Goal: Transaction & Acquisition: Purchase product/service

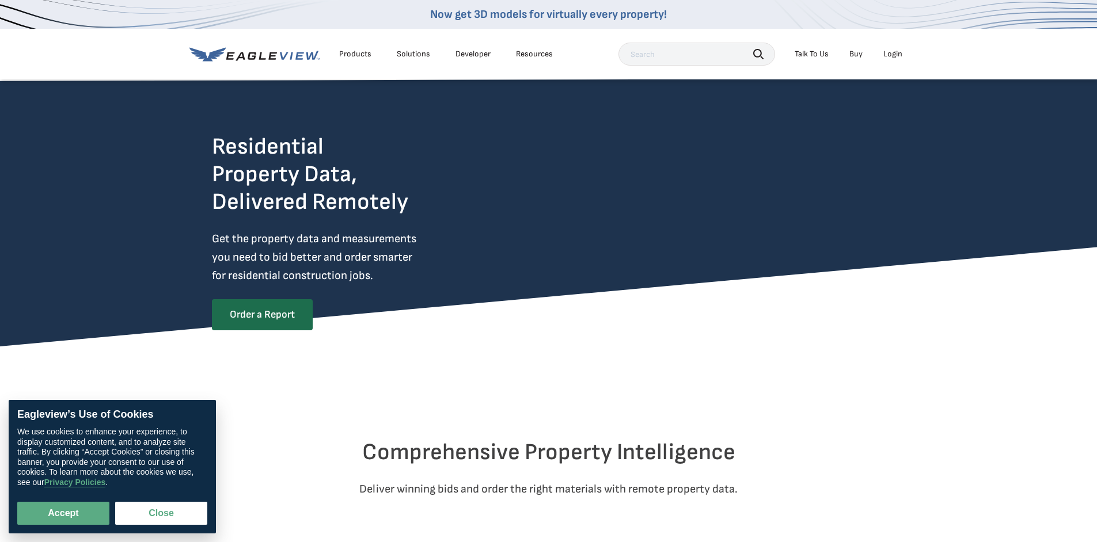
click at [891, 52] on div "Login" at bounding box center [892, 54] width 19 height 10
click at [58, 513] on button "Accept" at bounding box center [63, 513] width 92 height 23
checkbox input "true"
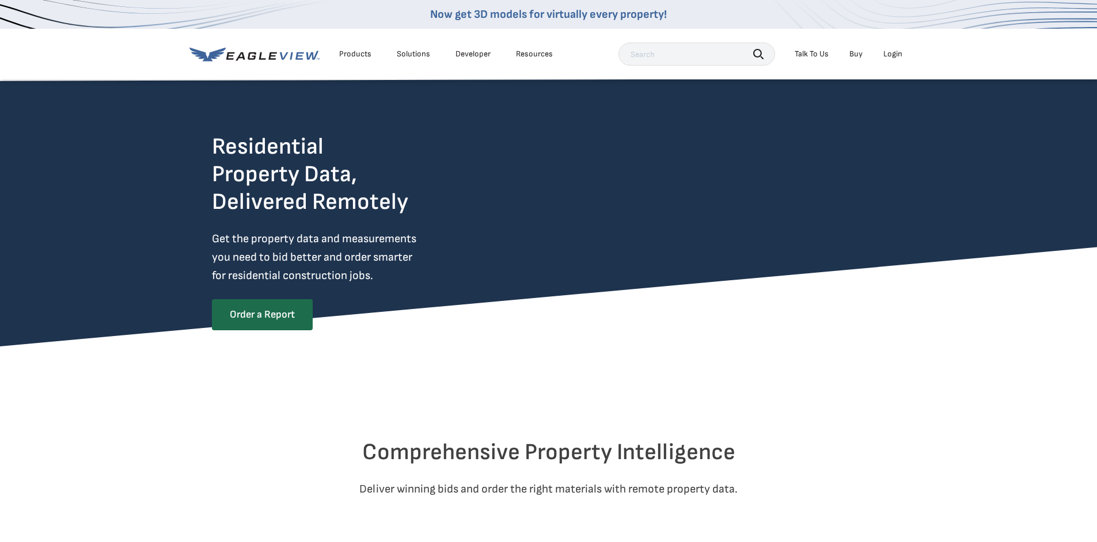
click at [888, 54] on div "Login" at bounding box center [892, 54] width 19 height 10
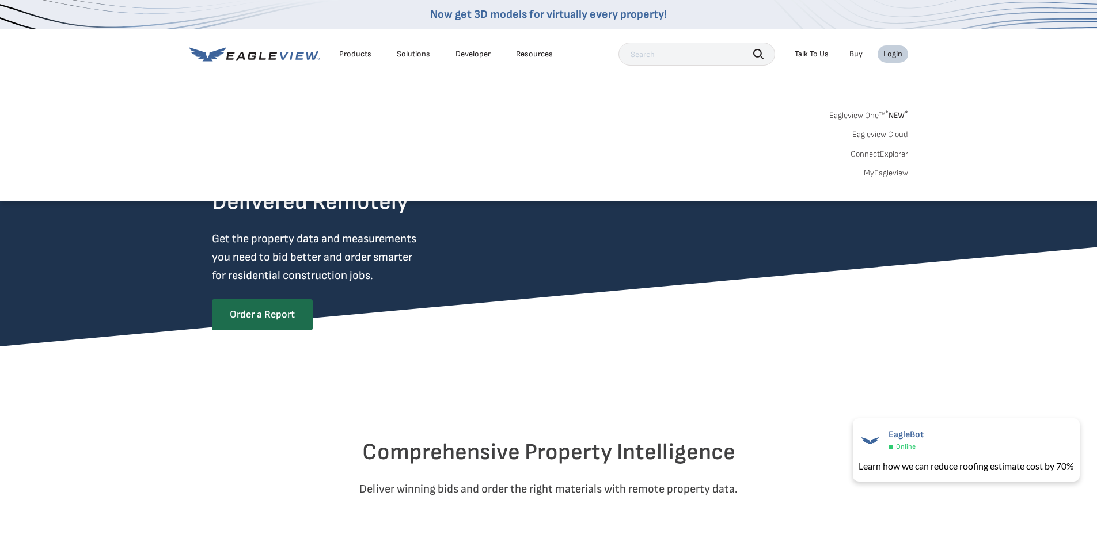
click at [885, 176] on link "MyEagleview" at bounding box center [886, 173] width 44 height 10
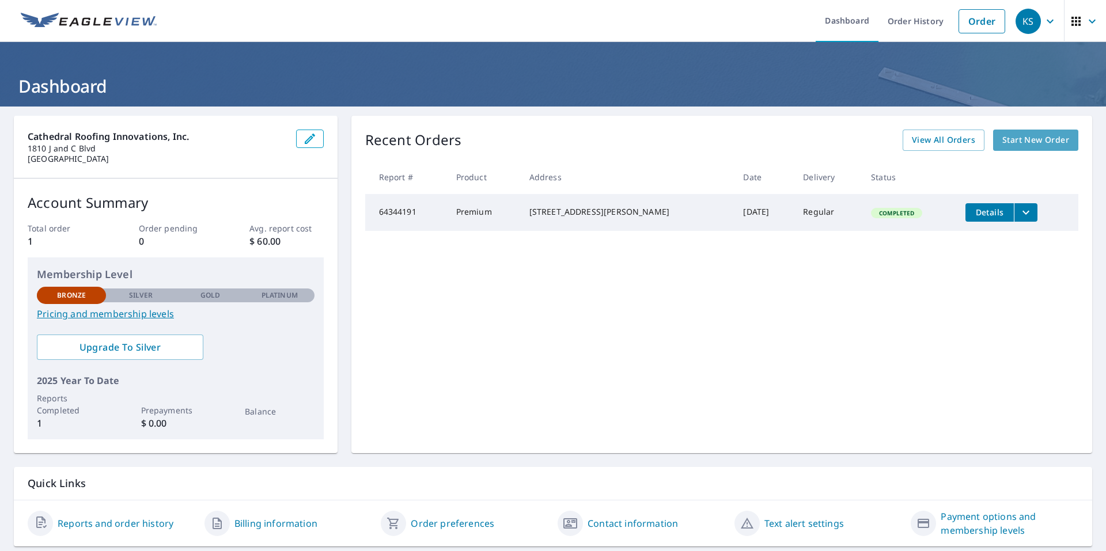
click at [1028, 145] on span "Start New Order" at bounding box center [1035, 140] width 67 height 14
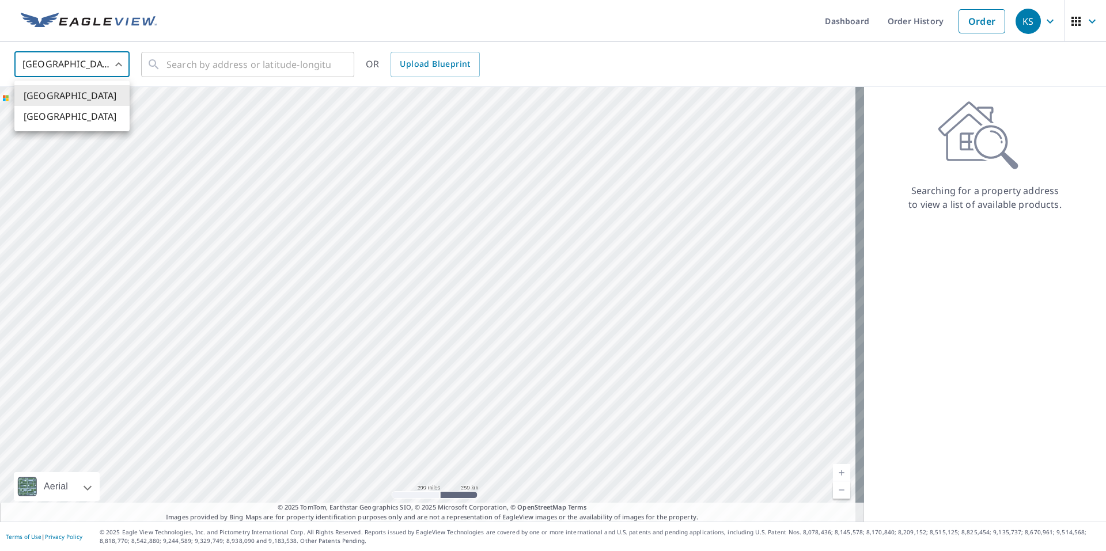
click at [66, 64] on body "KS KS Dashboard Order History Order KS United States US ​ ​ OR Upload Blueprint…" at bounding box center [553, 275] width 1106 height 551
drag, startPoint x: 41, startPoint y: 101, endPoint x: 189, endPoint y: 64, distance: 152.4
click at [45, 100] on li "[GEOGRAPHIC_DATA]" at bounding box center [71, 95] width 115 height 21
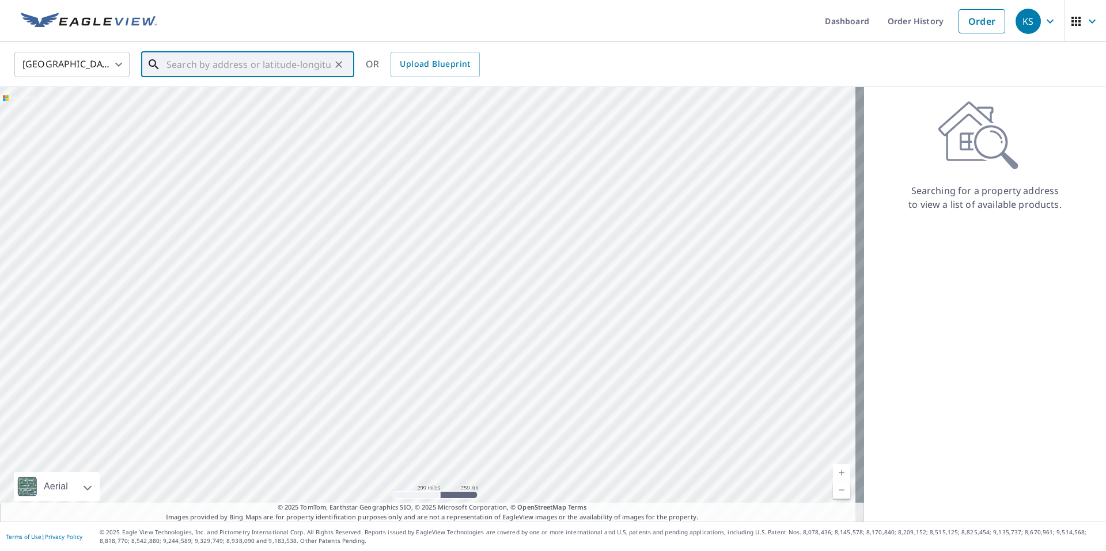
click at [179, 60] on input "text" at bounding box center [248, 64] width 164 height 32
click at [181, 67] on input "text" at bounding box center [248, 64] width 164 height 32
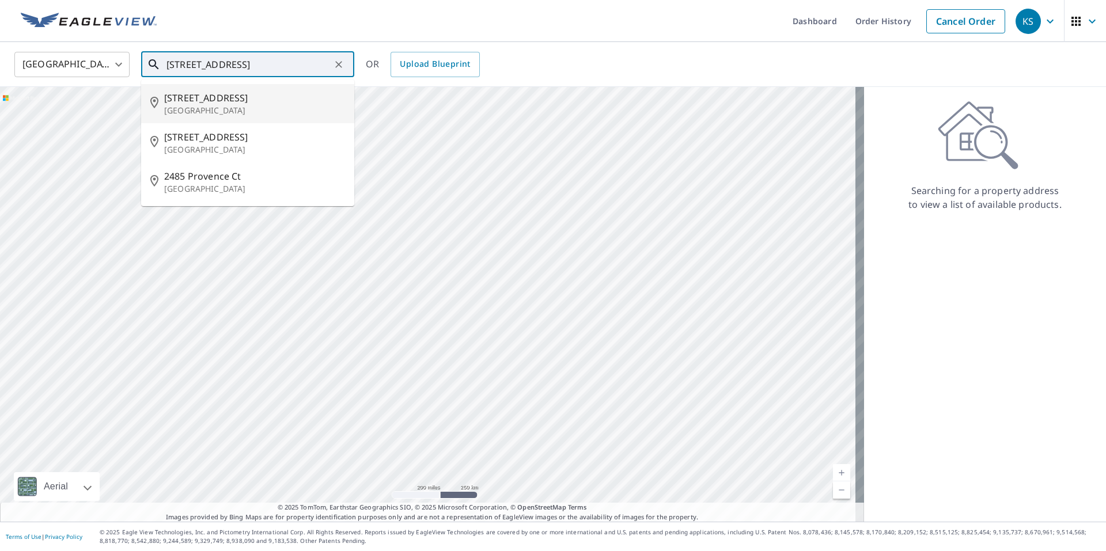
click at [217, 103] on span "2485 Provence Circle" at bounding box center [254, 98] width 181 height 14
type input "2485 Provence Circle Weston, FL 33327"
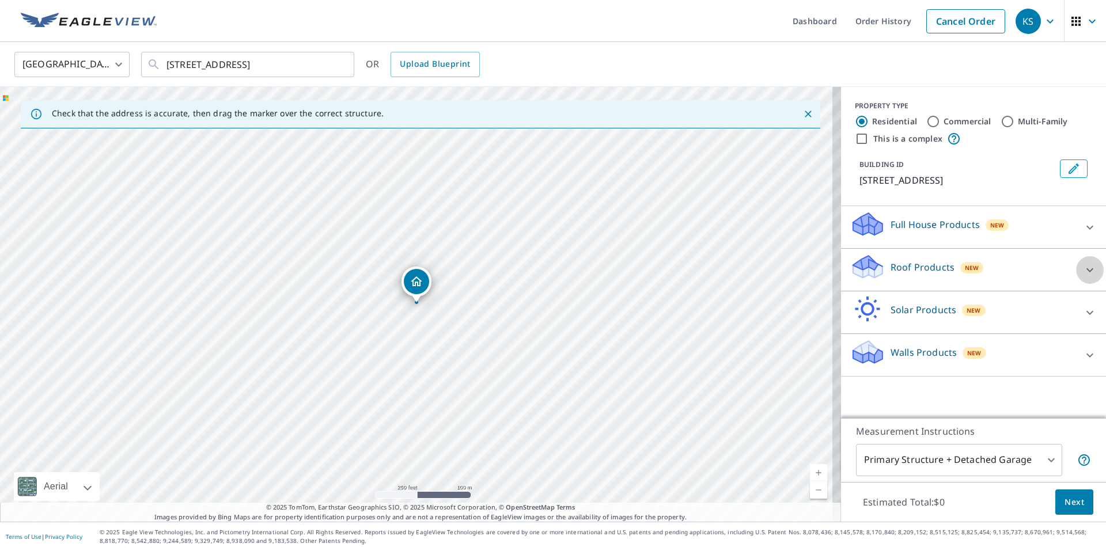
click at [1086, 269] on icon at bounding box center [1089, 270] width 7 height 4
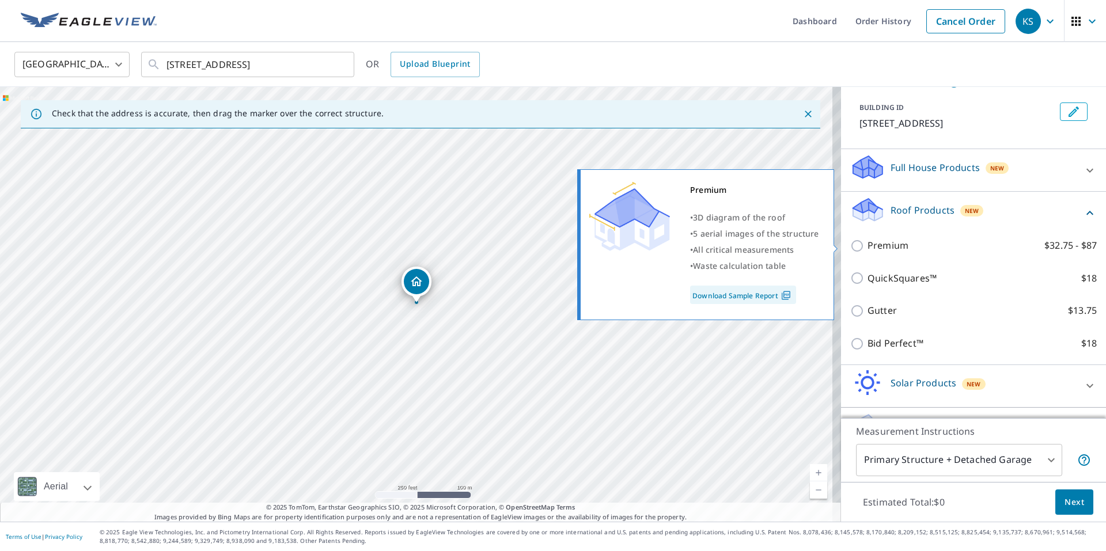
scroll to position [58, 0]
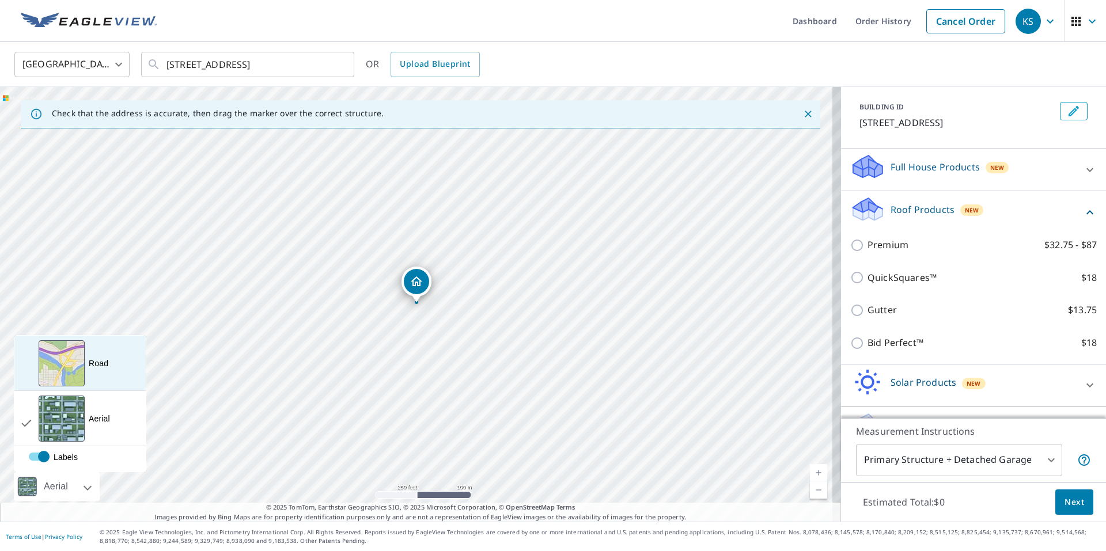
click at [72, 374] on div "View aerial and more..." at bounding box center [62, 363] width 46 height 46
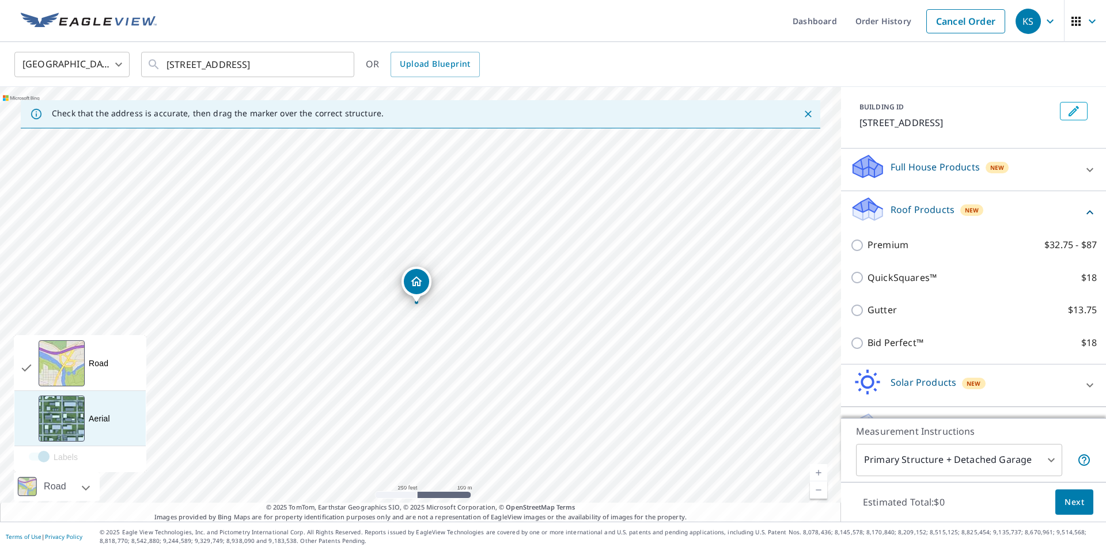
click at [66, 425] on div "View aerial and more..." at bounding box center [62, 419] width 46 height 46
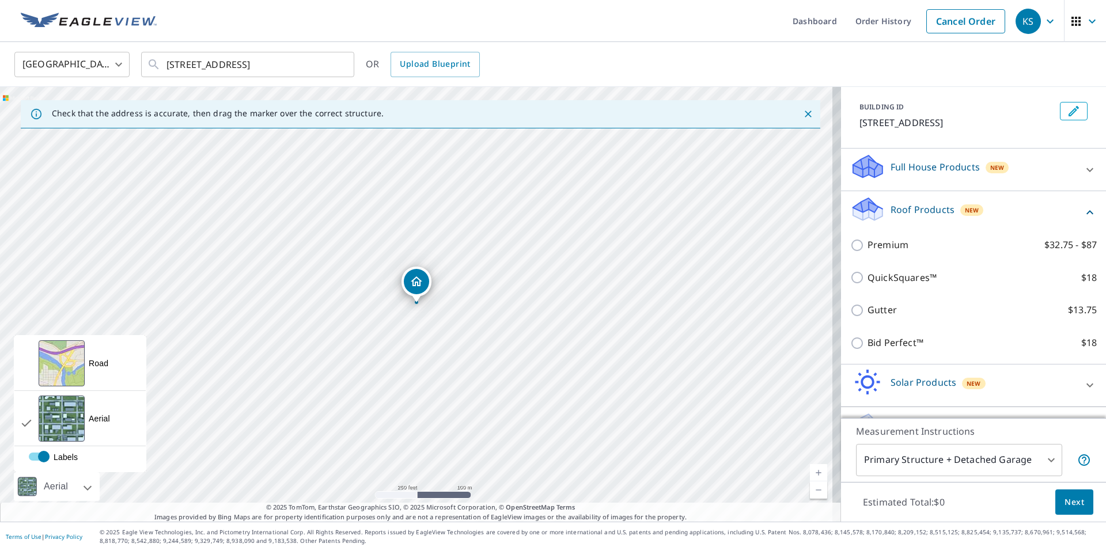
click at [90, 488] on div "Aerial" at bounding box center [57, 486] width 86 height 29
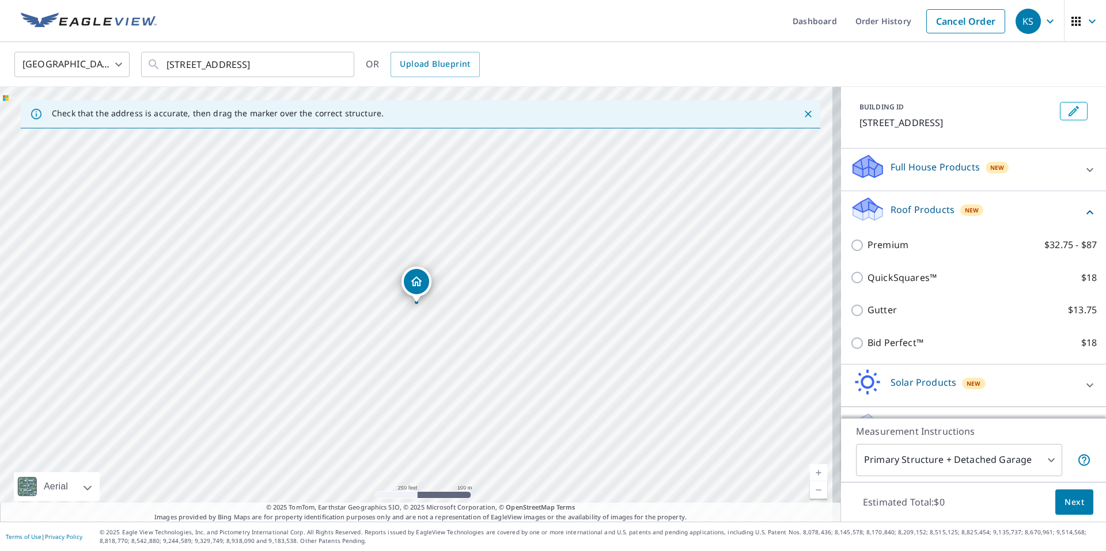
click at [811, 471] on link "Current Level 17, Zoom In" at bounding box center [818, 472] width 17 height 17
click at [811, 471] on link "Current Level 18, Zoom In" at bounding box center [818, 472] width 17 height 17
click at [811, 472] on link "Current Level 19, Zoom In" at bounding box center [818, 472] width 17 height 17
click at [811, 472] on link "Current Level 20, Zoom In Disabled" at bounding box center [818, 472] width 17 height 17
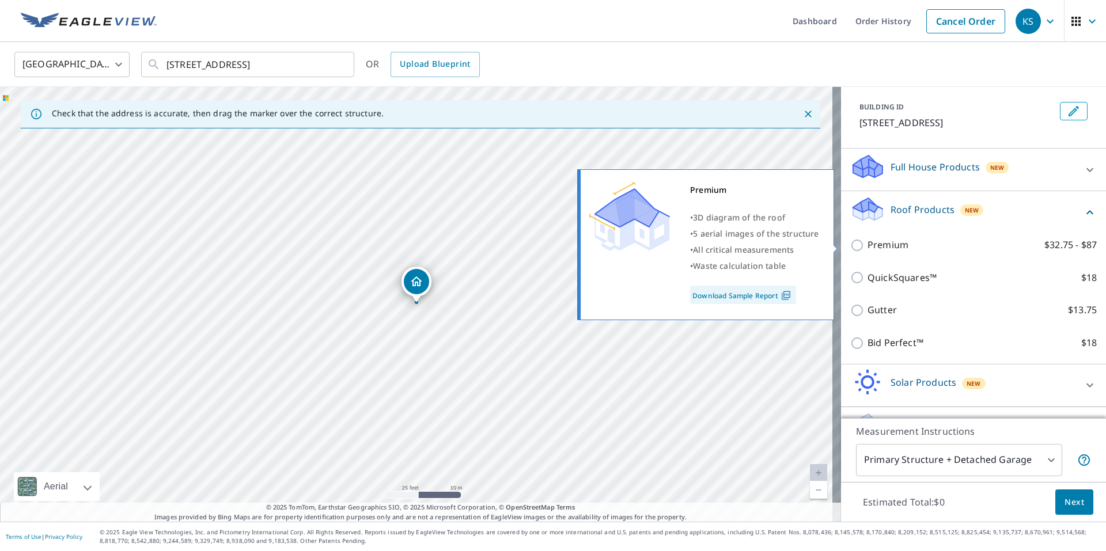
click at [850, 242] on input "Premium $32.75 - $87" at bounding box center [858, 245] width 17 height 14
checkbox input "true"
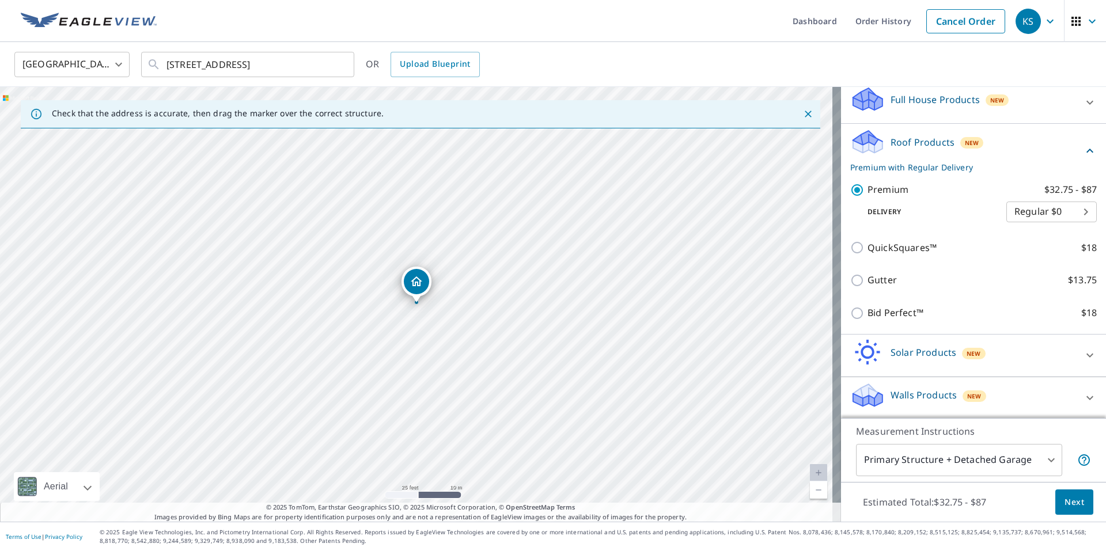
scroll to position [127, 0]
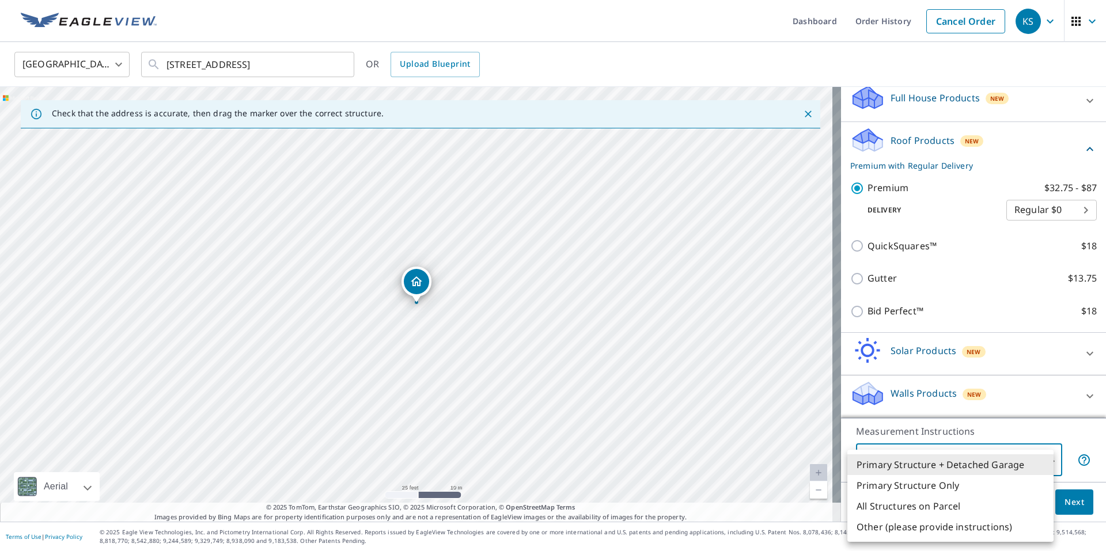
click at [1038, 460] on body "KS KS Dashboard Order History Cancel Order KS United States US ​ 2485 Provence …" at bounding box center [553, 275] width 1106 height 551
click at [954, 508] on li "All Structures on Parcel" at bounding box center [950, 506] width 206 height 21
type input "3"
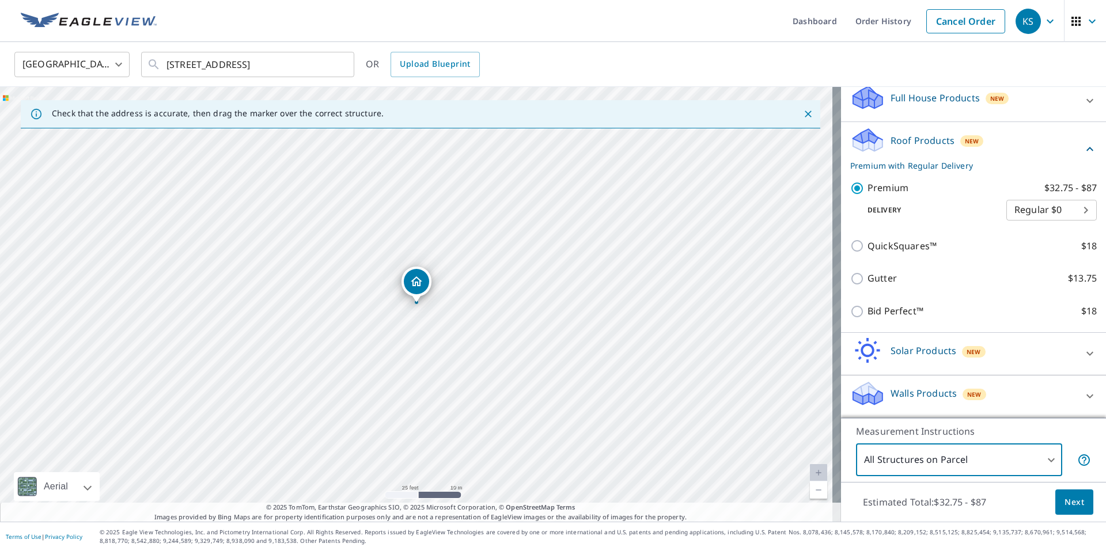
click at [1065, 511] on button "Next" at bounding box center [1074, 502] width 38 height 26
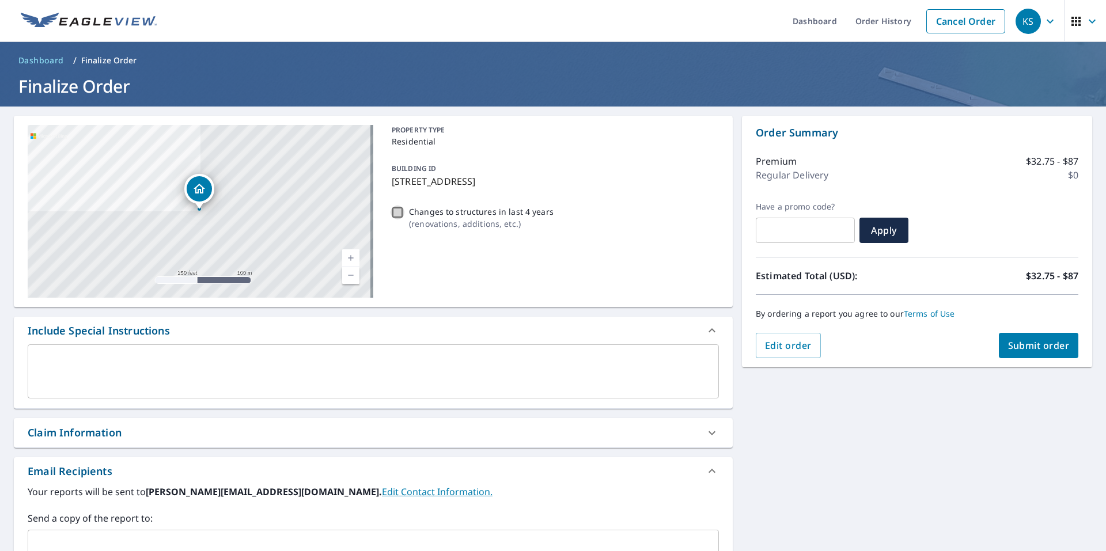
click at [396, 212] on input "Changes to structures in last 4 years ( renovations, additions, etc. )" at bounding box center [397, 213] width 14 height 14
checkbox input "true"
click at [33, 361] on div "x ​" at bounding box center [373, 371] width 691 height 54
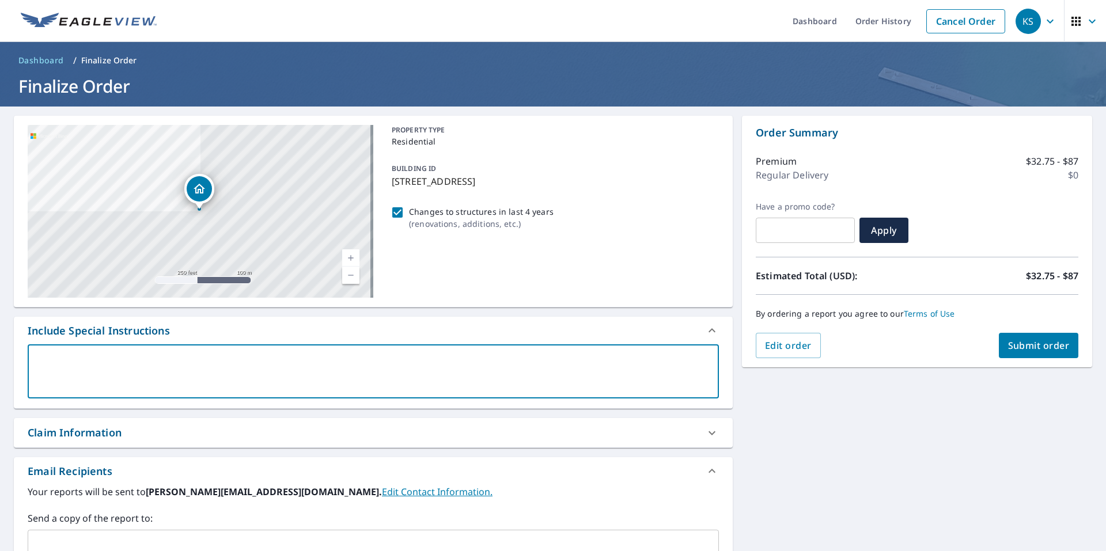
type textarea "a"
type textarea "x"
type textarea "A"
type textarea "x"
type textarea "Ad"
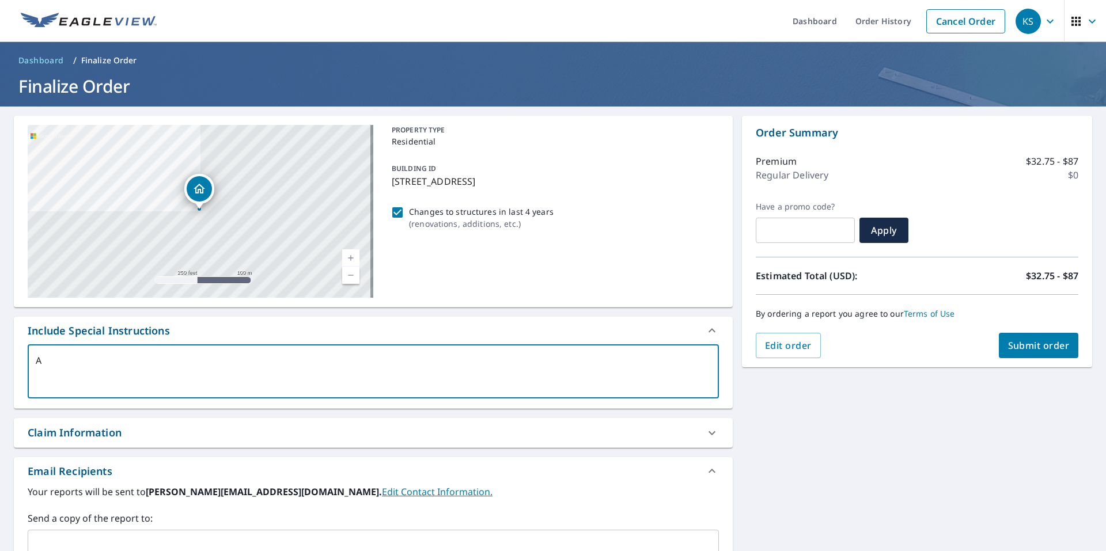
type textarea "x"
type textarea "Add"
type textarea "x"
type textarea "Addd"
type textarea "x"
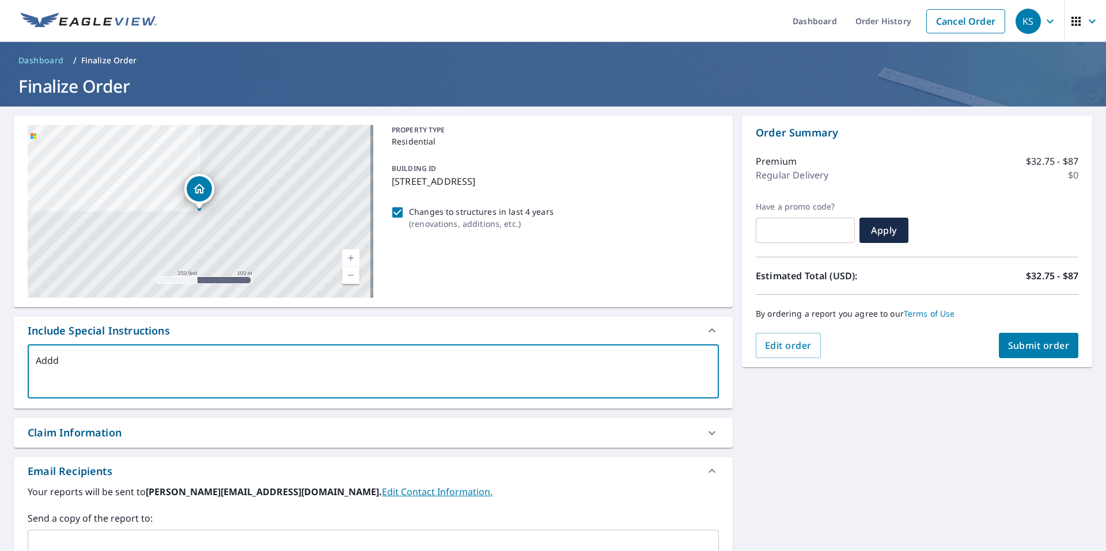
type textarea "Adddi"
type textarea "x"
type textarea "Adddit"
type textarea "x"
type textarea "Adddi"
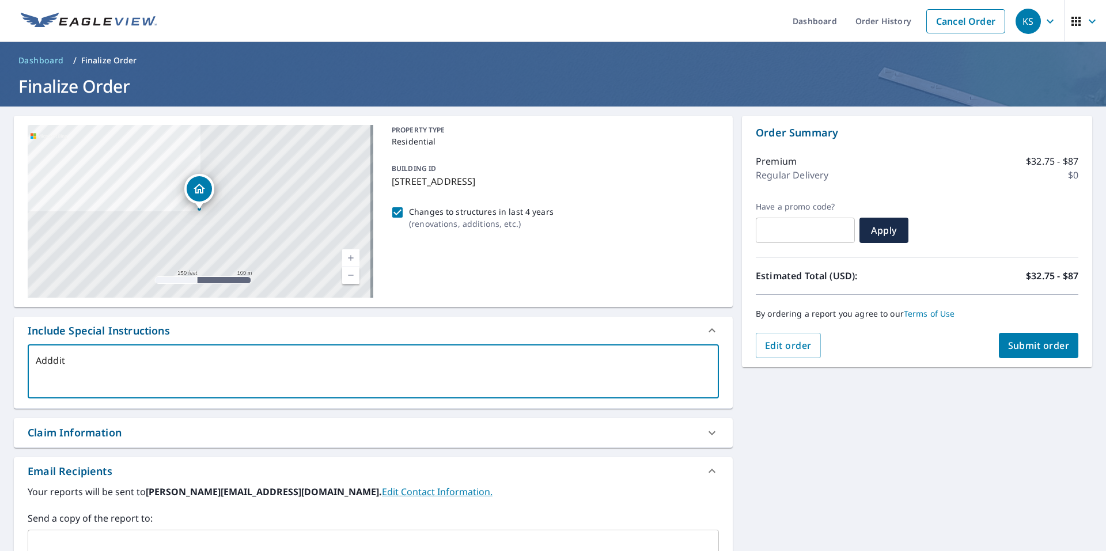
type textarea "x"
type textarea "Addd"
type textarea "x"
type textarea "Add"
type textarea "x"
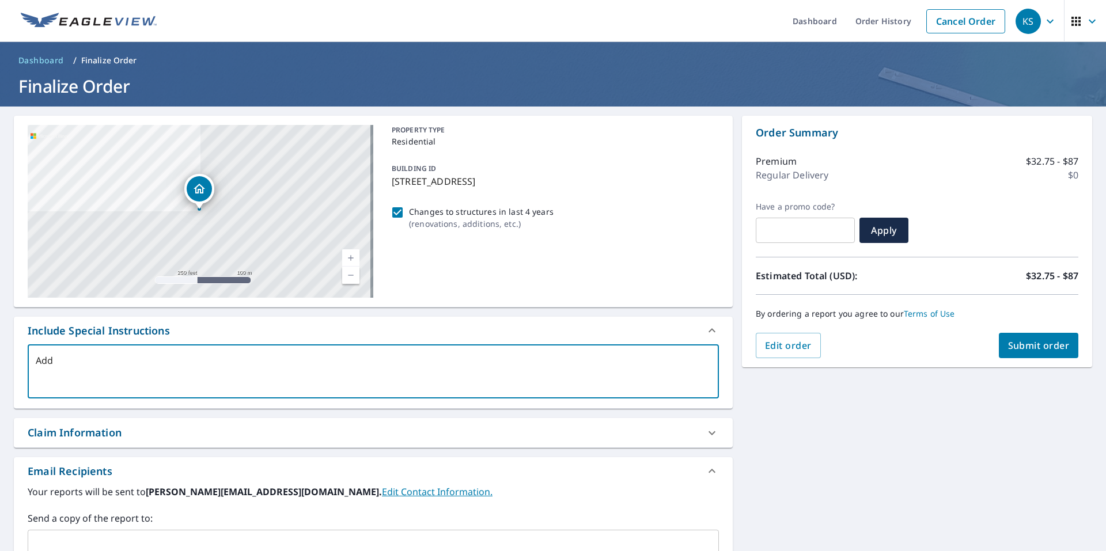
type textarea "Addi"
type textarea "x"
type textarea "Addit"
type textarea "x"
type textarea "Additi"
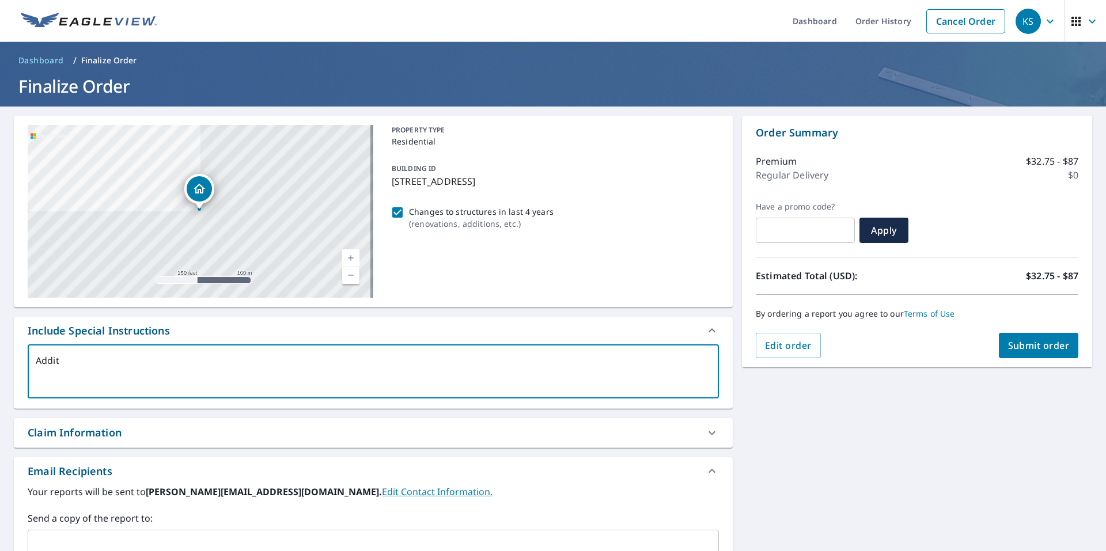
type textarea "x"
type textarea "Additio"
type textarea "x"
type textarea "Addition"
type textarea "x"
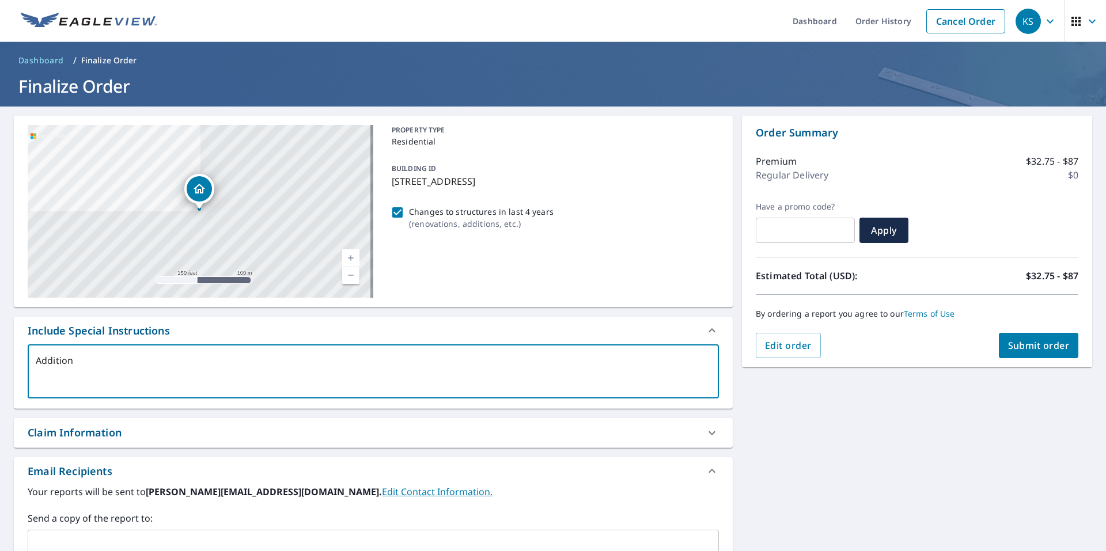
type textarea "Addition"
type textarea "x"
type textarea "Addition t"
type textarea "x"
type textarea "Addition to"
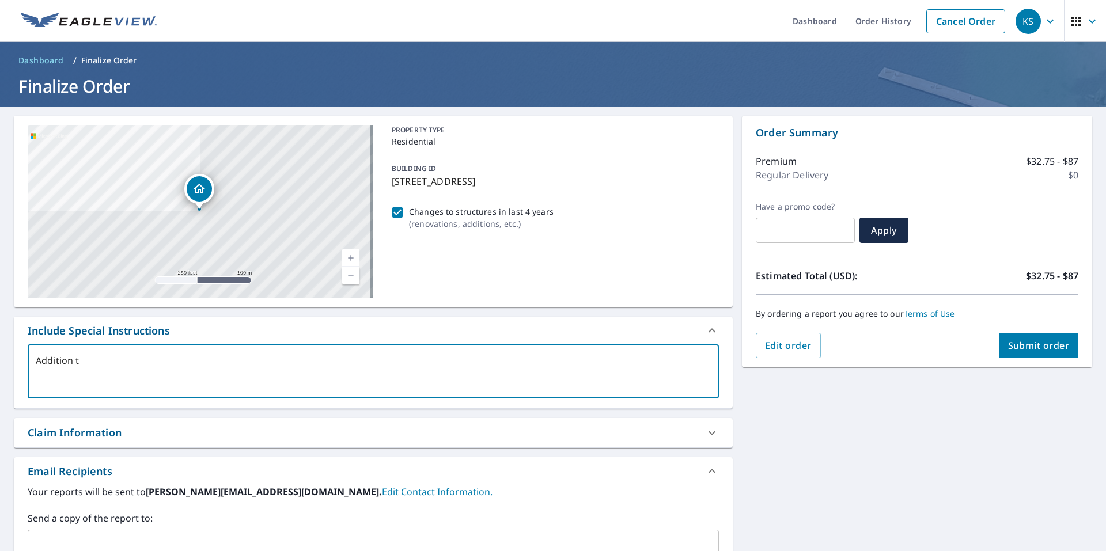
type textarea "x"
type textarea "Addition to"
type textarea "x"
type textarea "Addition to b"
type textarea "x"
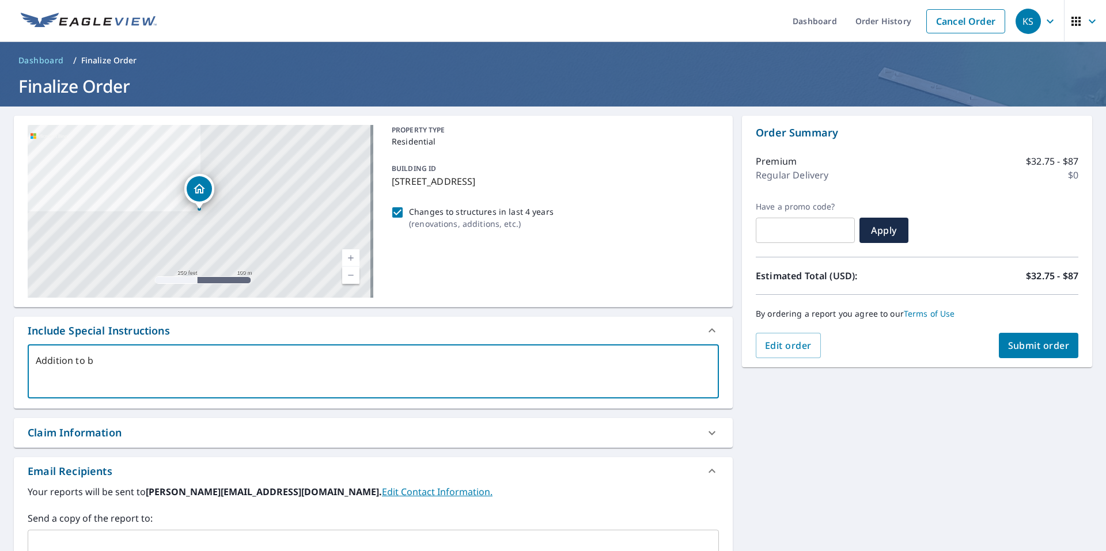
type textarea "Addition to ba"
type textarea "x"
type textarea "Addition to bac"
type textarea "x"
type textarea "Addition to back"
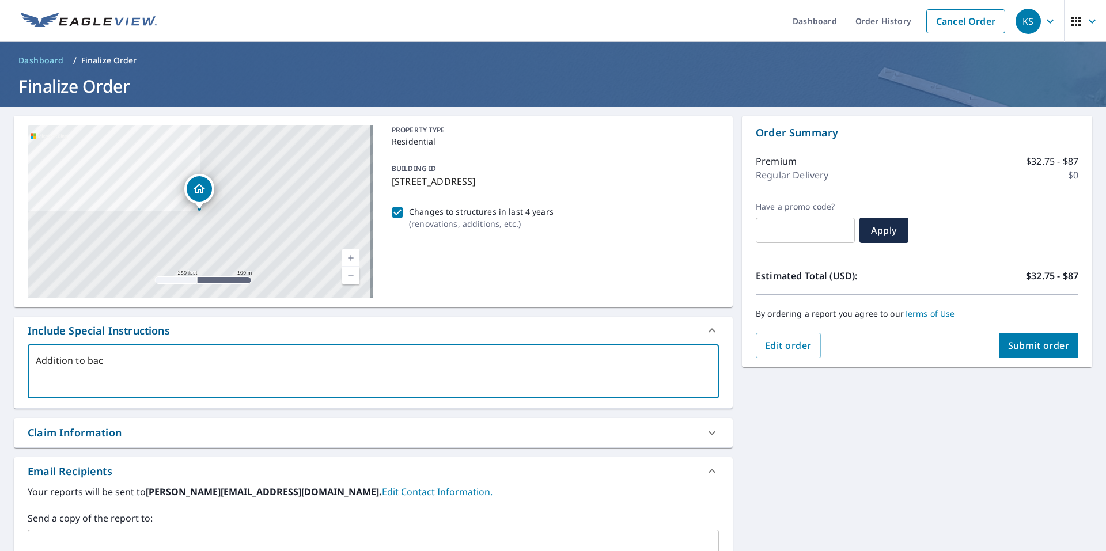
type textarea "x"
type textarea "Addition to back"
type textarea "x"
type textarea "Addition to back o"
type textarea "x"
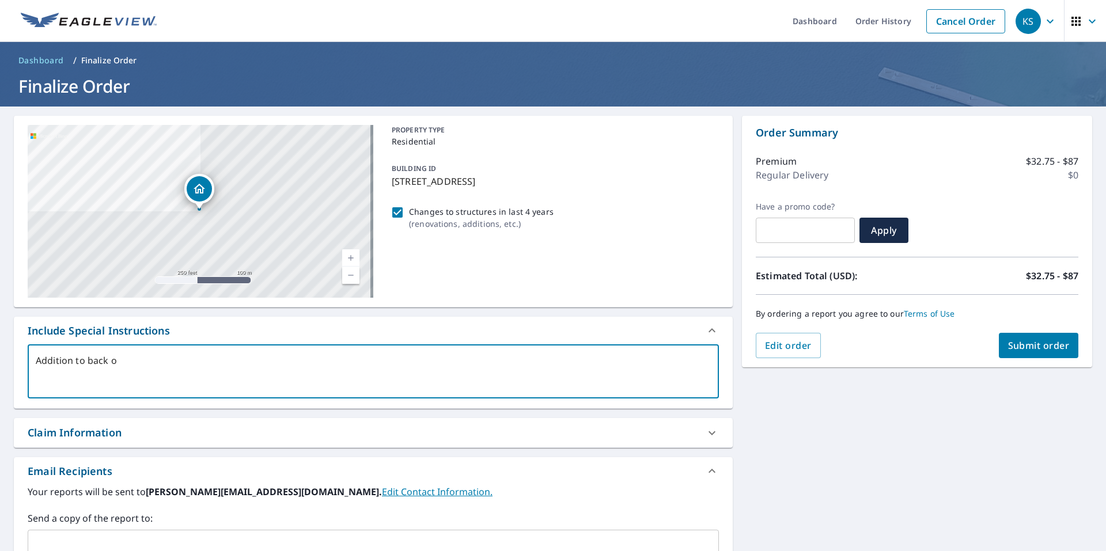
type textarea "Addition to back of"
type textarea "x"
type textarea "Addition to back of"
type textarea "x"
type textarea "Addition to back of h"
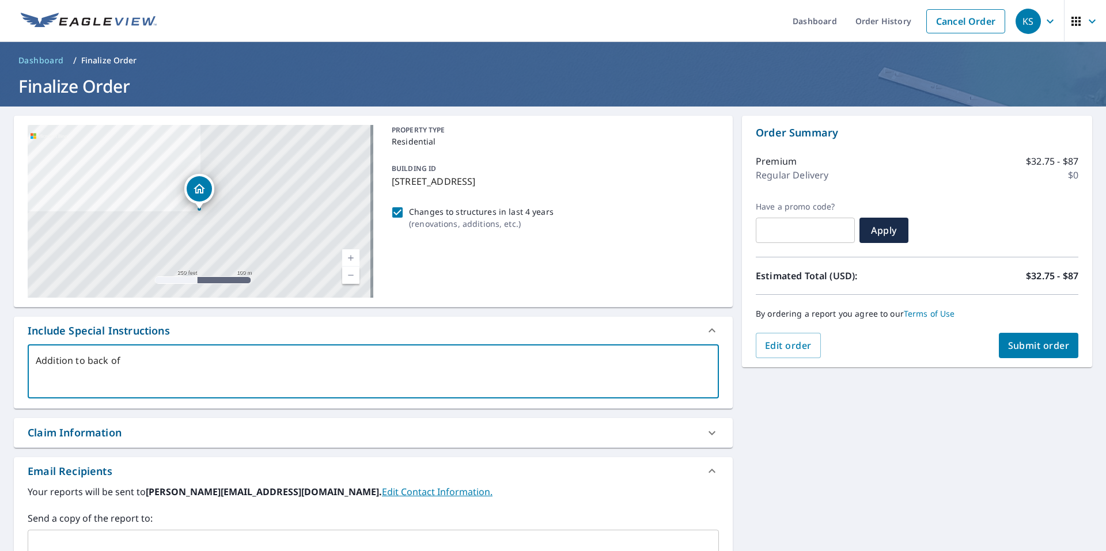
type textarea "x"
type textarea "Addition to back of ho"
type textarea "x"
type textarea "Addition to back of hom"
type textarea "x"
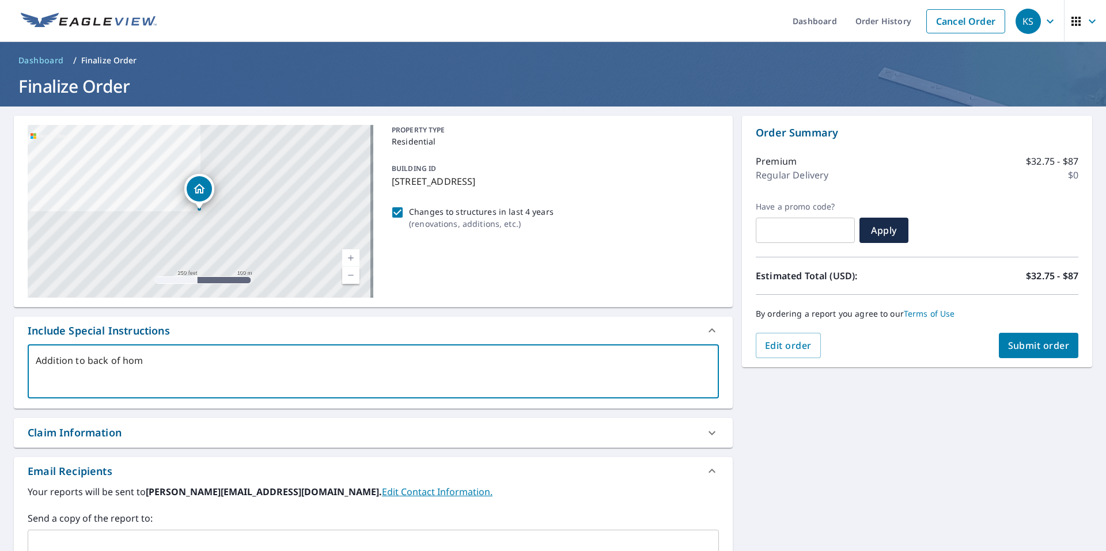
type textarea "Addition to back of home"
type textarea "x"
type textarea "Addition to back of home,"
type textarea "x"
type textarea "Addition to back of home,"
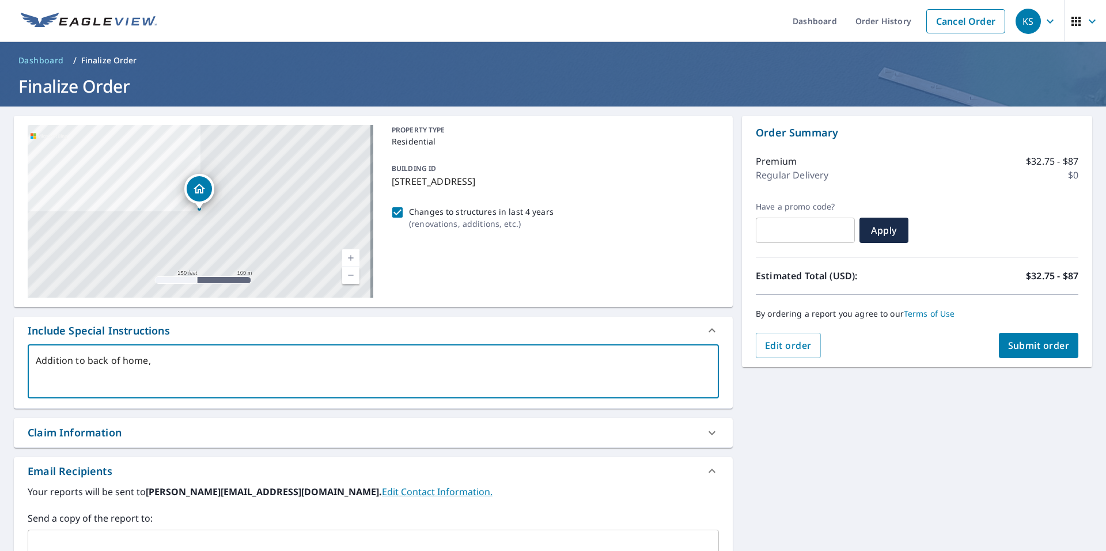
type textarea "x"
type textarea "Addition to back of home, n"
type textarea "x"
type textarea "Addition to back of home, no"
type textarea "x"
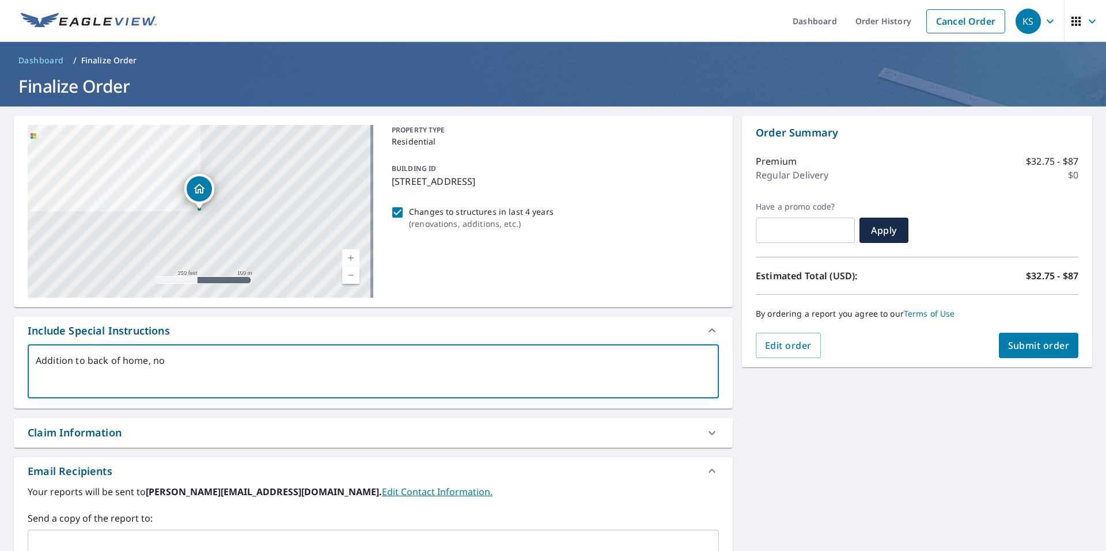
type textarea "Addition to back of home, not"
type textarea "x"
type textarea "Addition to back of home, not"
type textarea "x"
type textarea "Addition to back of home, not c"
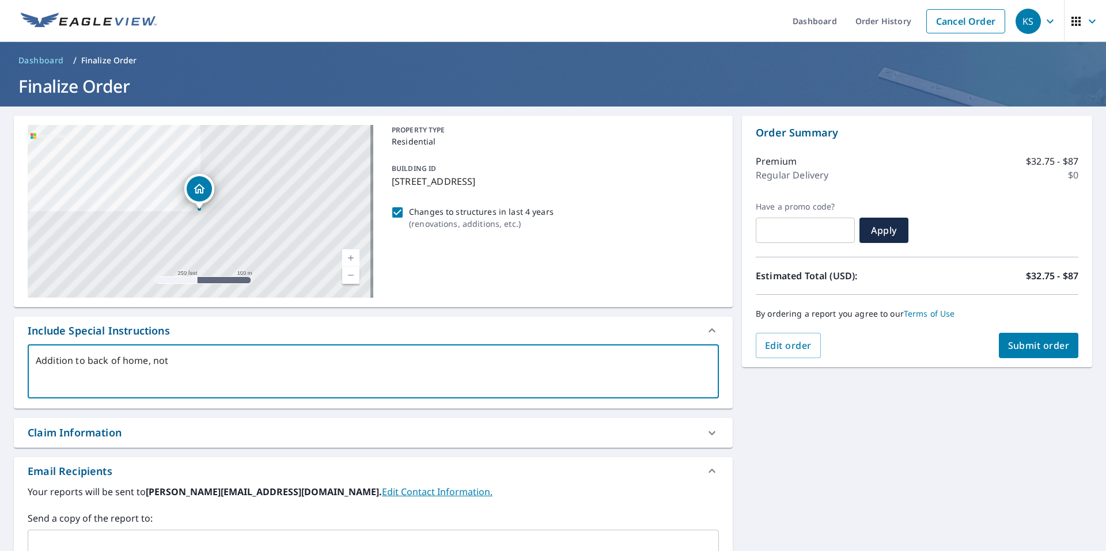
type textarea "x"
type textarea "Addition to back of home, not ce"
type textarea "x"
type textarea "Addition to back of home, not cer"
type textarea "x"
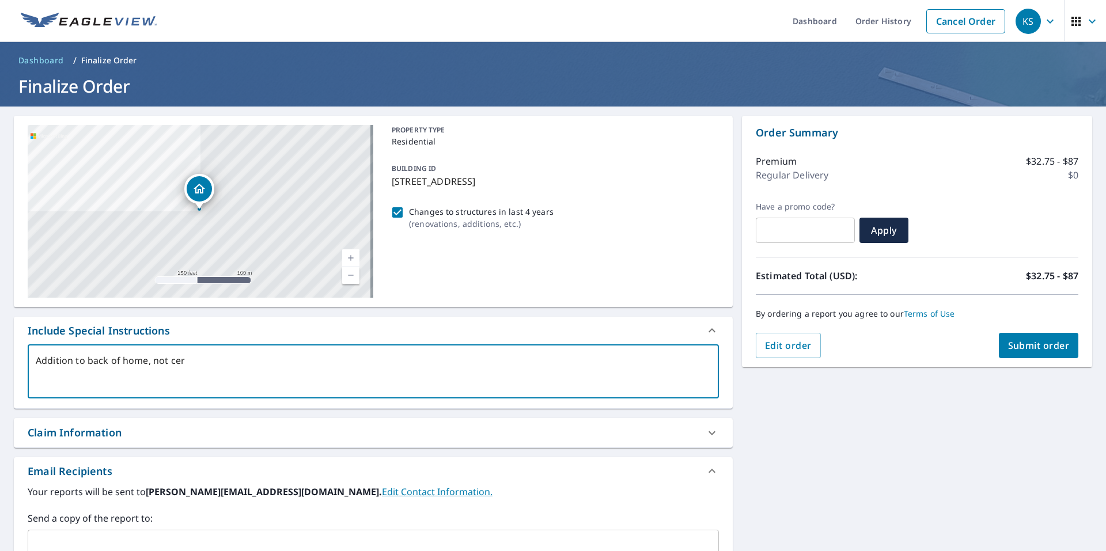
type textarea "Addition to back of home, not cert"
type textarea "x"
type textarea "Addition to back of home, not certa"
type textarea "x"
type textarea "Addition to back of home, not certai"
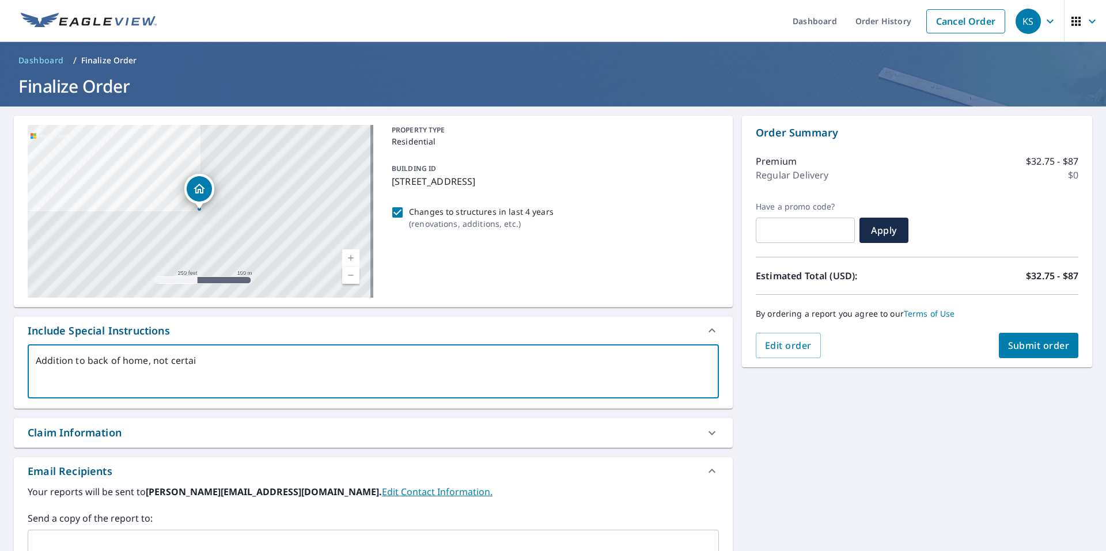
type textarea "x"
type textarea "Addition to back of home, not certain"
type textarea "x"
type textarea "Addition to back of home, not certain"
type textarea "x"
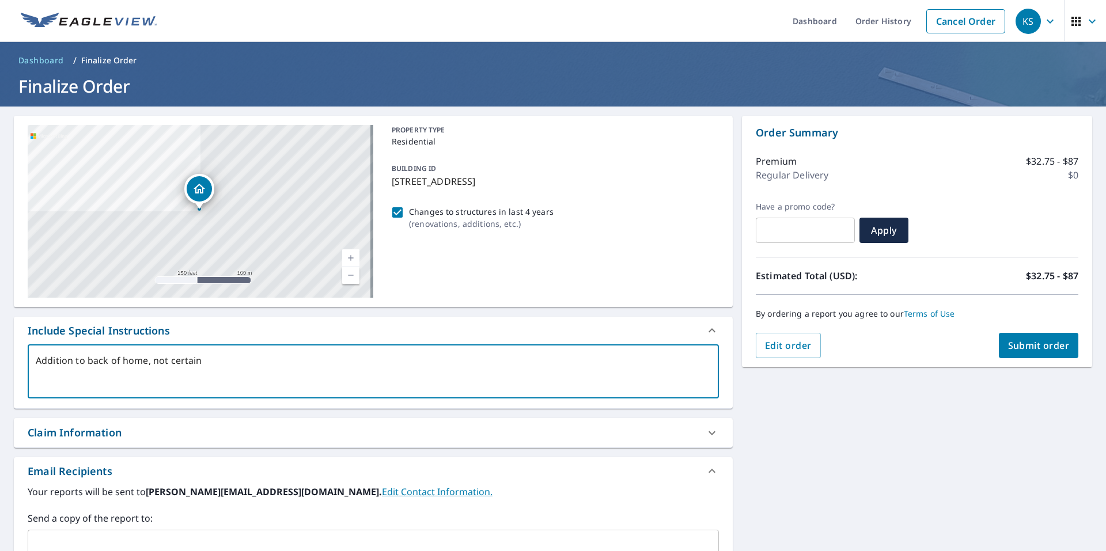
type textarea "Addition to back of home, not certain o"
type textarea "x"
type textarea "Addition to back of home, not certain of"
type textarea "x"
type textarea "Addition to back of home, not certain of"
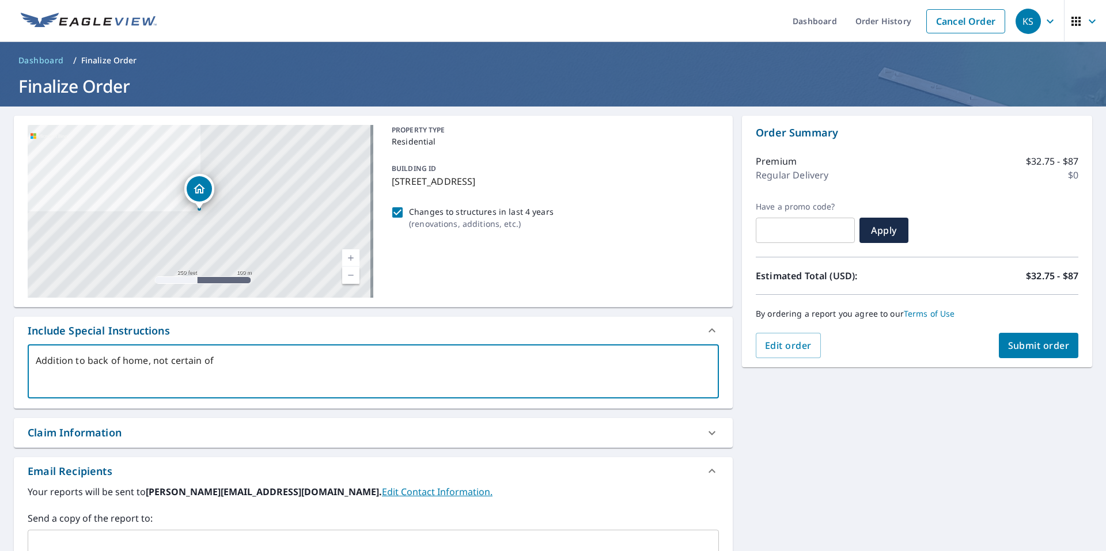
type textarea "x"
type textarea "Addition to back of home, not certain of d"
type textarea "x"
type textarea "Addition to back of home, not certain of da"
type textarea "x"
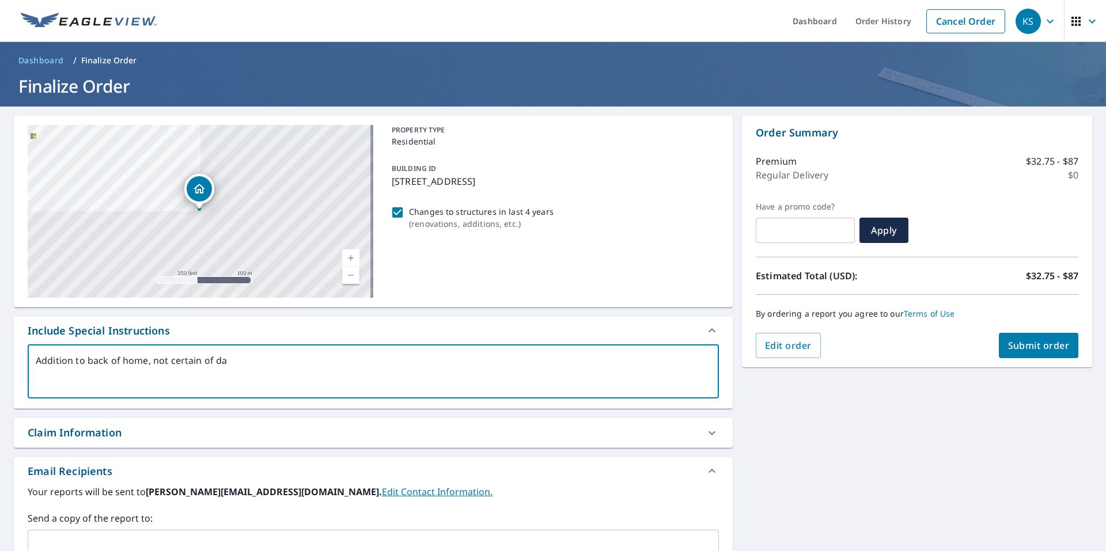
type textarea "Addition to back of home, not certain of dat"
type textarea "x"
type textarea "Addition to back of home, not certain of date"
type textarea "x"
type textarea "Addition to back of home, not certain of date"
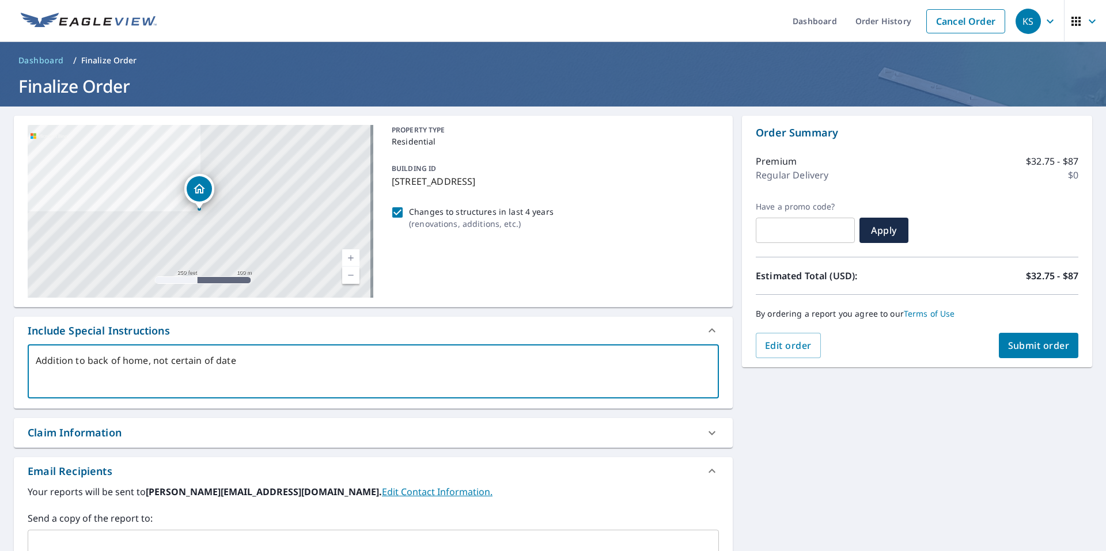
type textarea "x"
type textarea "Addition to back of home, not certain of date c"
type textarea "x"
type textarea "Addition to back of home, not certain of date co"
type textarea "x"
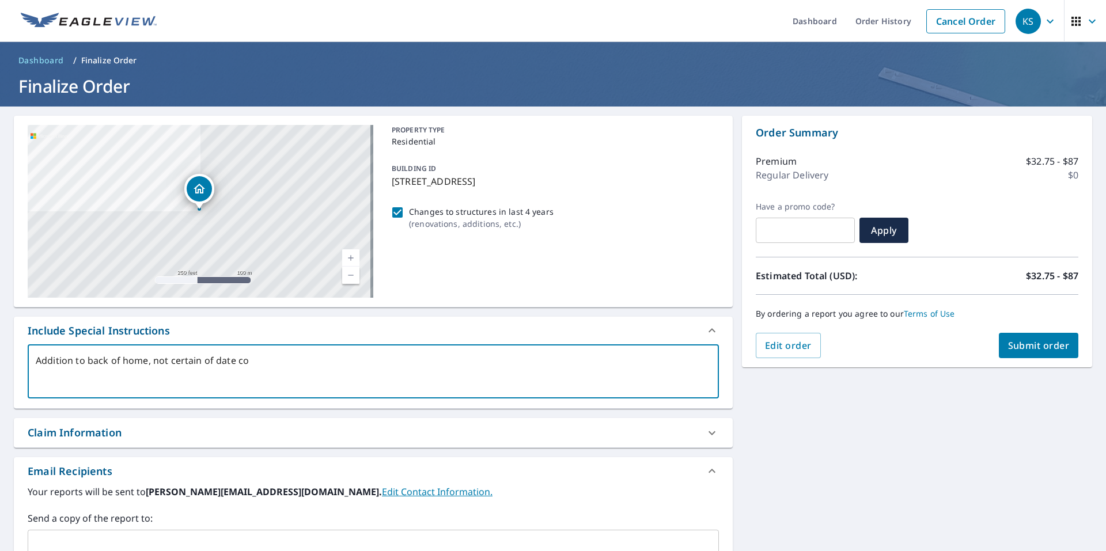
type textarea "Addition to back of home, not certain of date com"
type textarea "x"
type textarea "Addition to back of home, not certain of date comp"
type textarea "x"
type textarea "Addition to back of home, not certain of date compl"
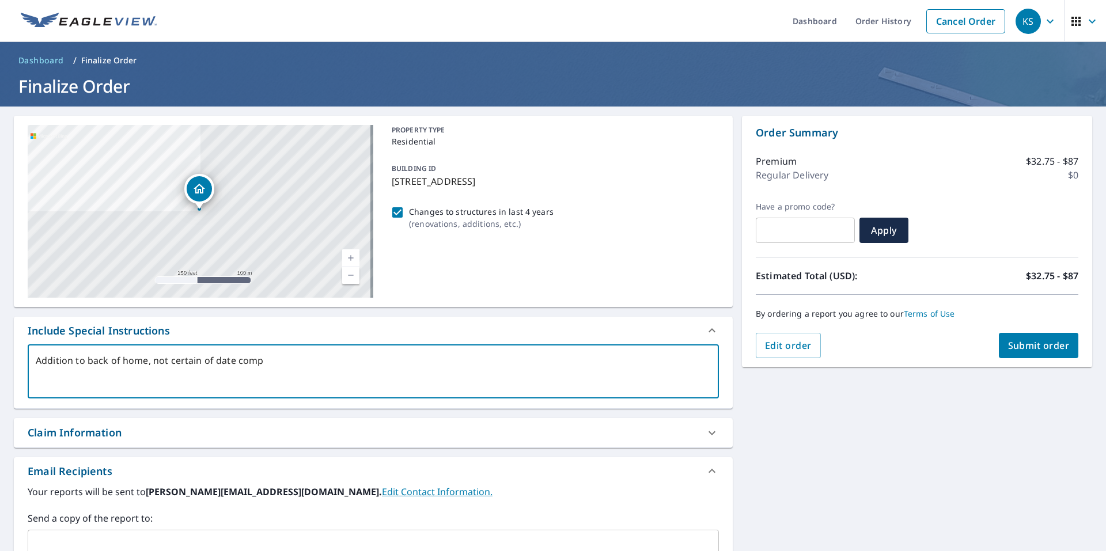
type textarea "x"
type textarea "Addition to back of home, not certain of date comple"
type textarea "x"
type textarea "Addition to back of home, not certain of date complet"
type textarea "x"
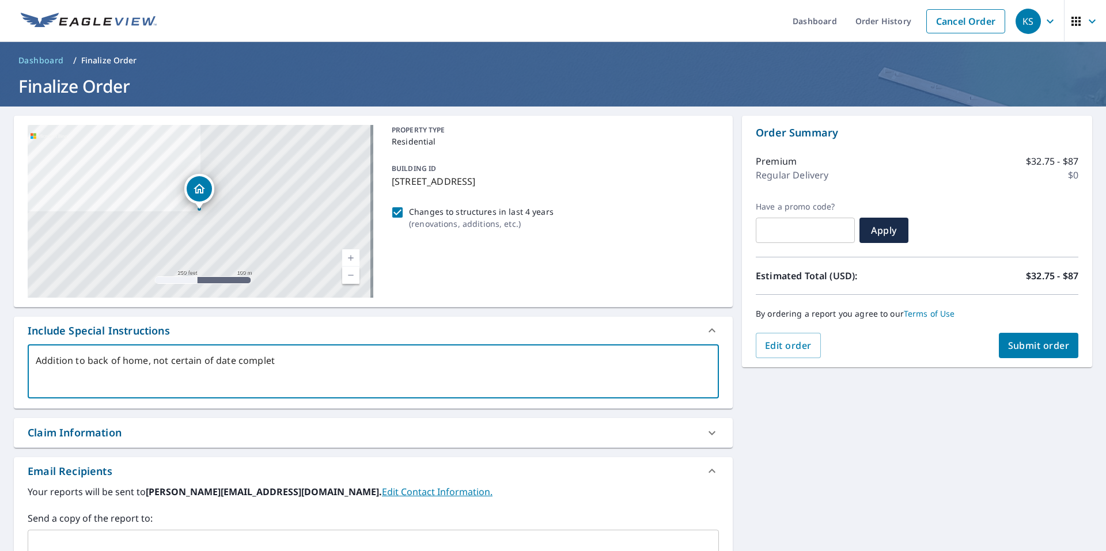
type textarea "Addition to back of home, not certain of date complete"
type textarea "x"
type textarea "Addition to back of home, not certain of date completed"
type textarea "x"
click at [83, 360] on textarea "Addition to back of home, not certain of date completed" at bounding box center [373, 371] width 675 height 33
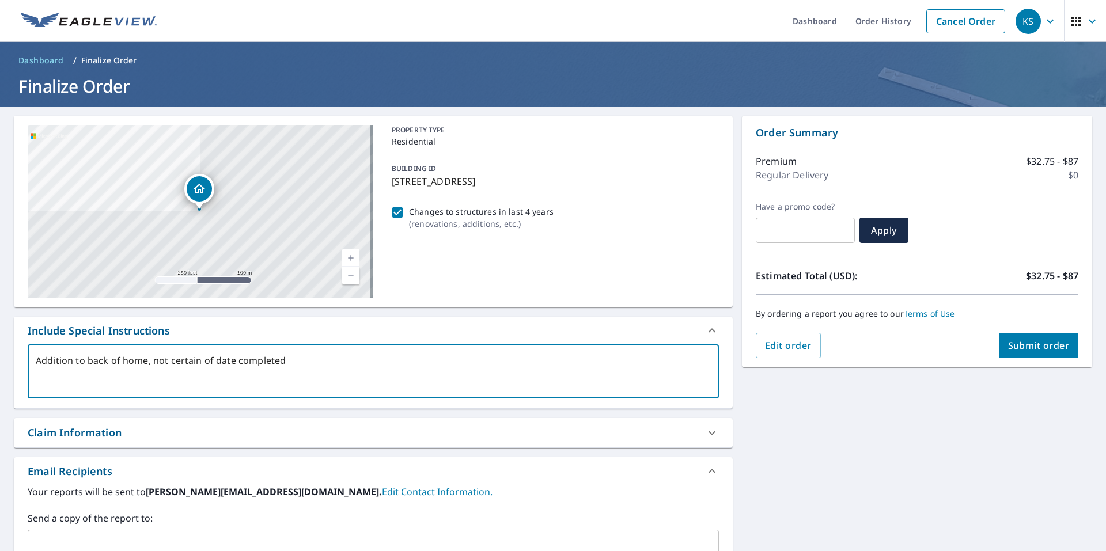
type textarea "Addition t back of home, not certain of date completed"
type textarea "x"
type textarea "Addition back of home, not certain of date completed"
type textarea "x"
type textarea "Addition a back of home, not certain of date completed"
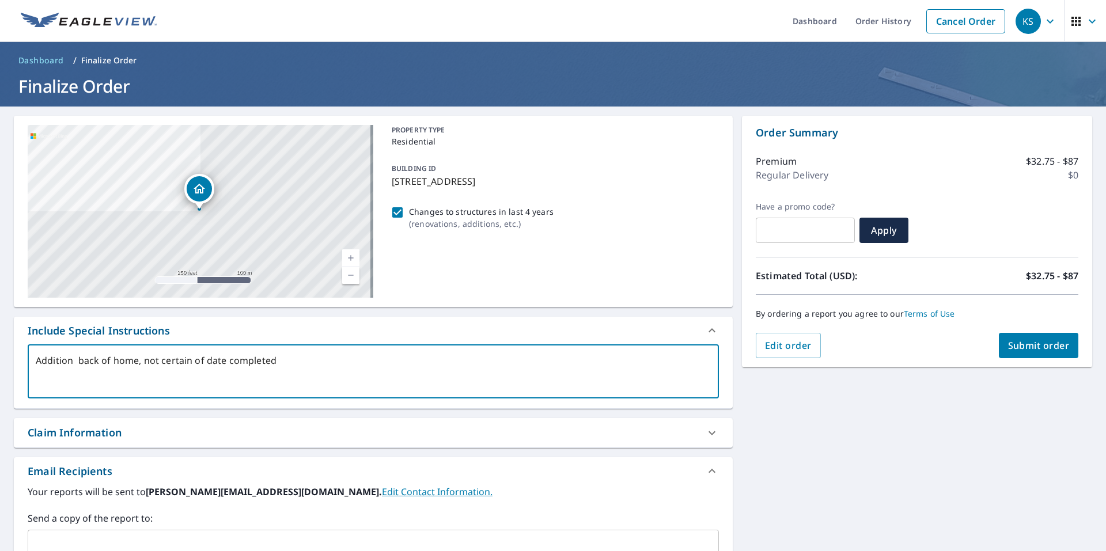
type textarea "x"
type textarea "Addition at back of home, not certain of date completed"
type textarea "x"
type textarea "Addition at back of home, not certain of date completed"
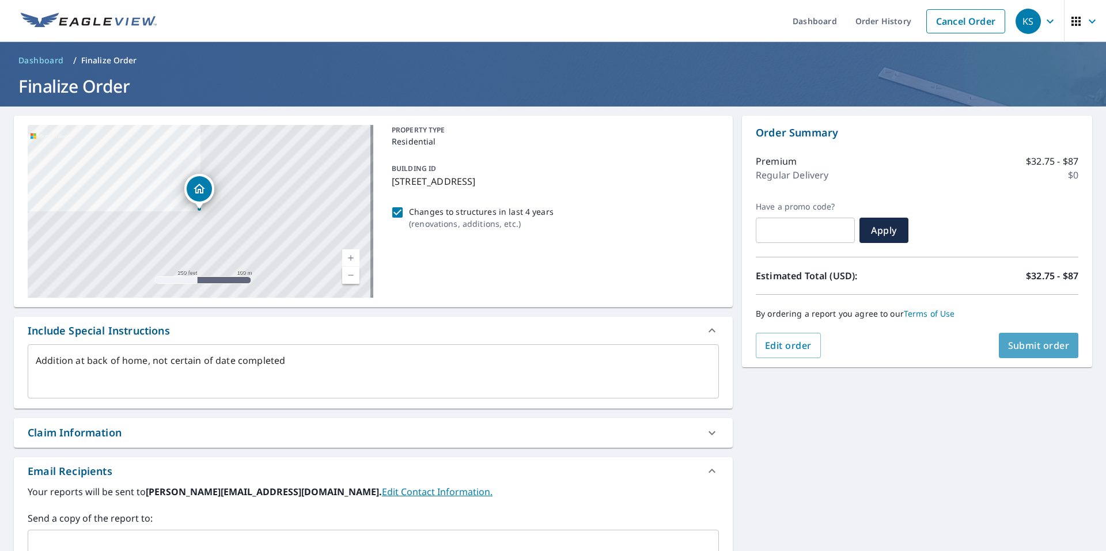
click at [1039, 346] on span "Submit order" at bounding box center [1039, 345] width 62 height 13
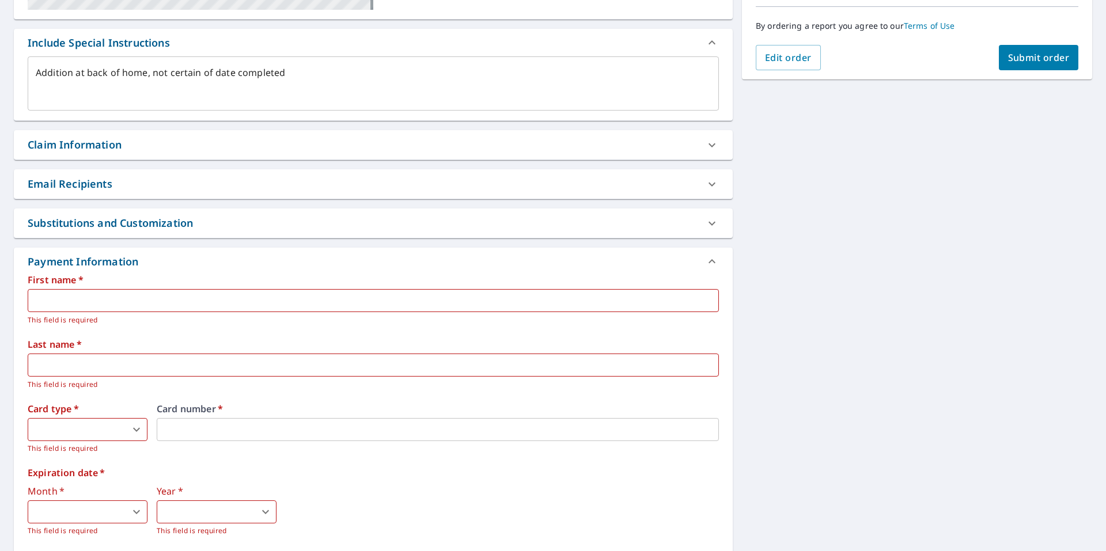
scroll to position [396, 0]
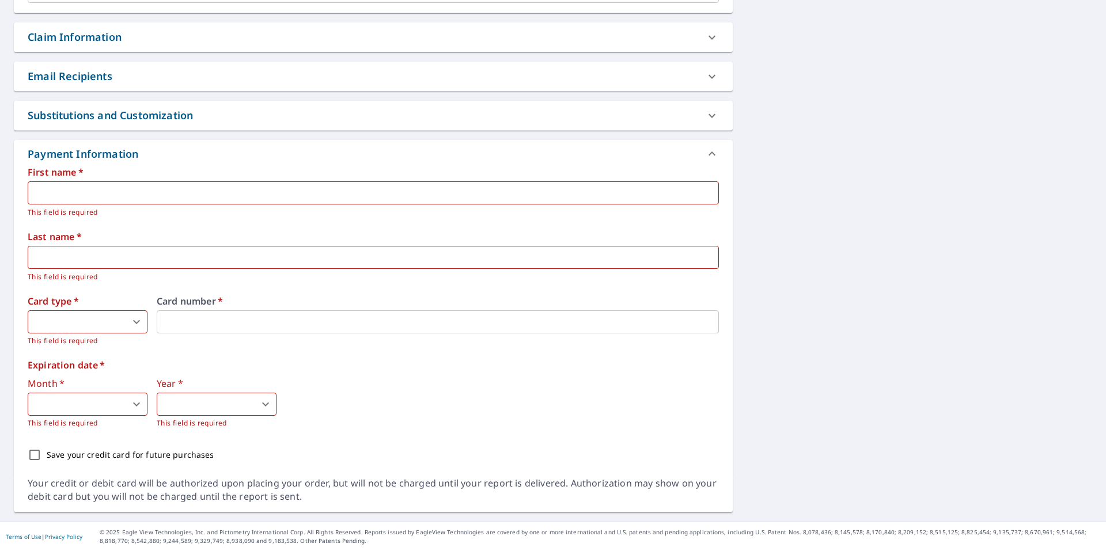
click at [40, 194] on input "text" at bounding box center [373, 192] width 691 height 23
type textarea "x"
type input "S"
type textarea "x"
type input "Sa"
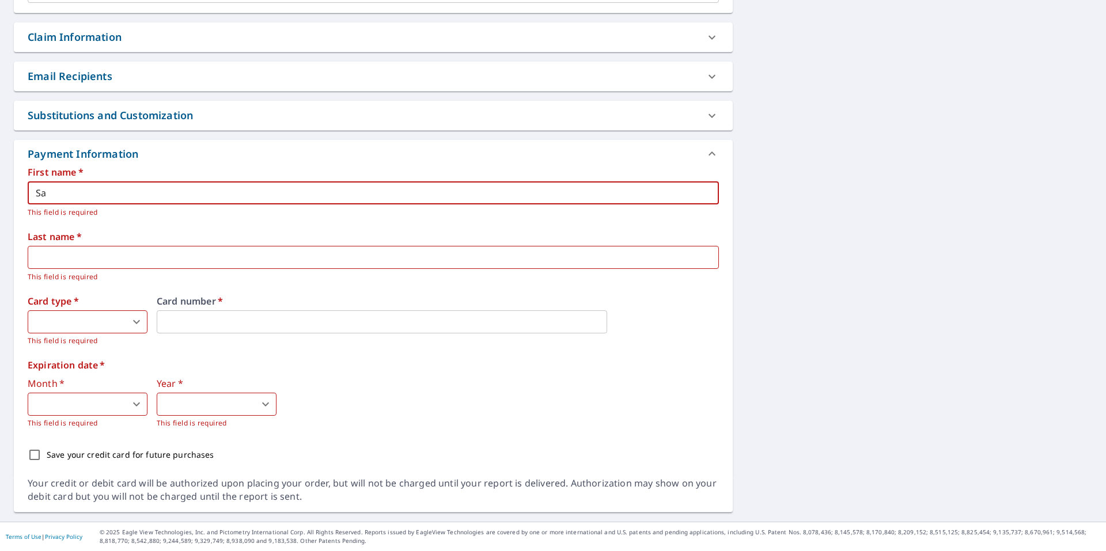
type textarea "x"
type input "San"
type textarea "x"
type input "Sand"
type textarea "x"
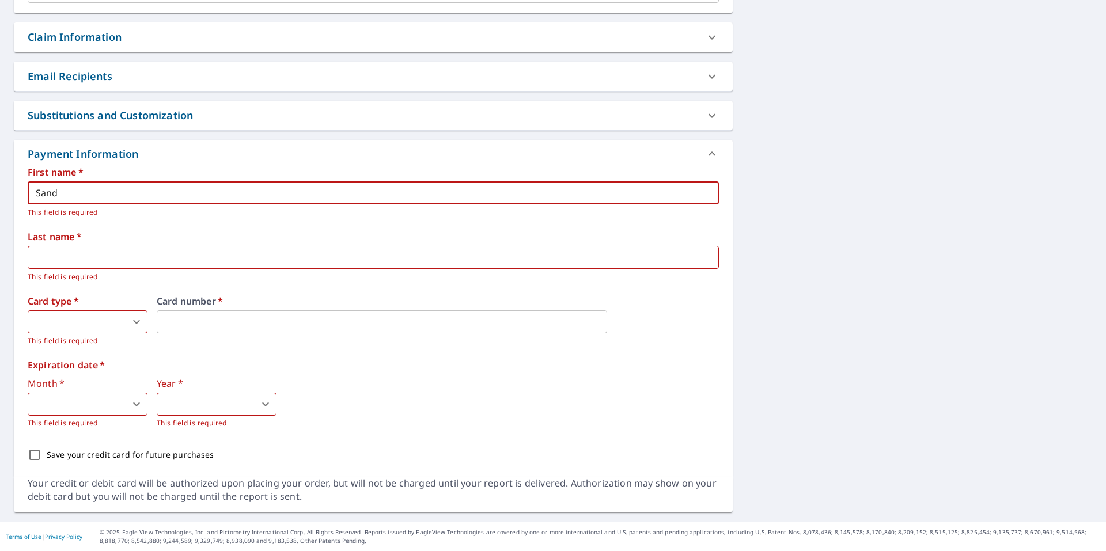
type input "Sandr"
type textarea "x"
type input "Sandra"
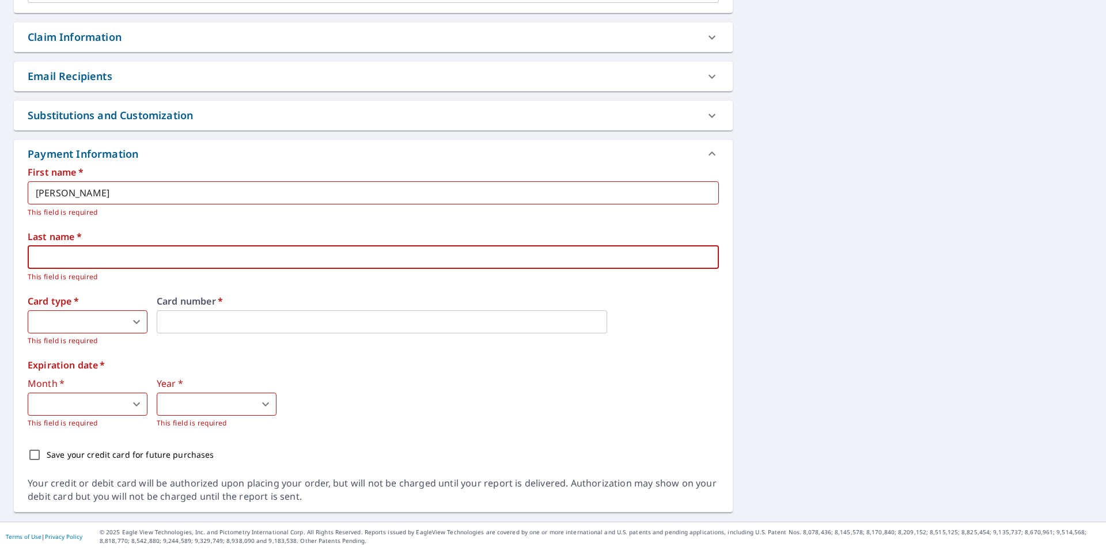
type textarea "x"
type input "W"
type textarea "x"
type input "Wa"
type textarea "x"
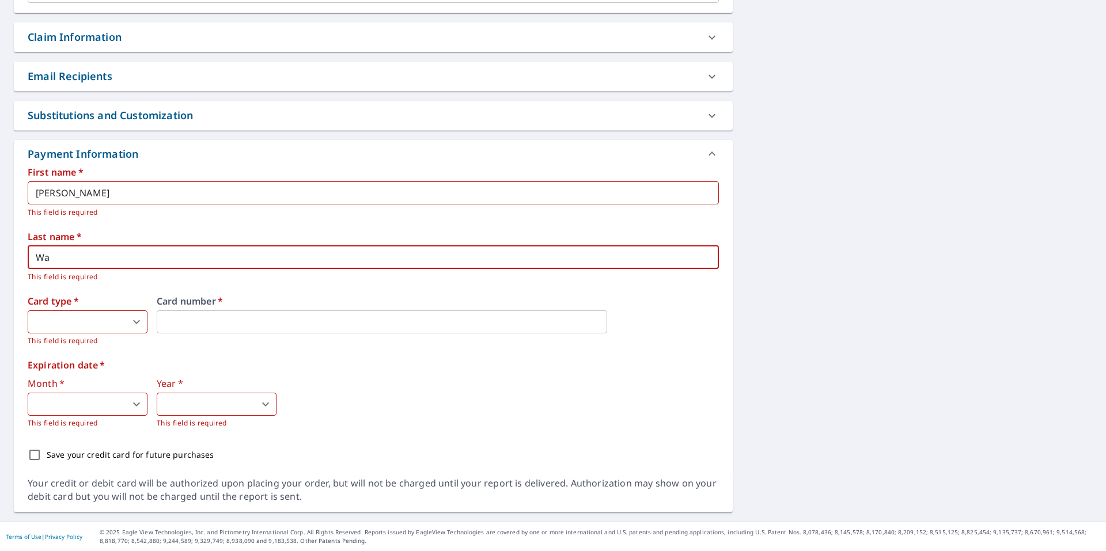
type input "Wai"
type textarea "x"
type input "Wait"
type textarea "x"
type input "Waite"
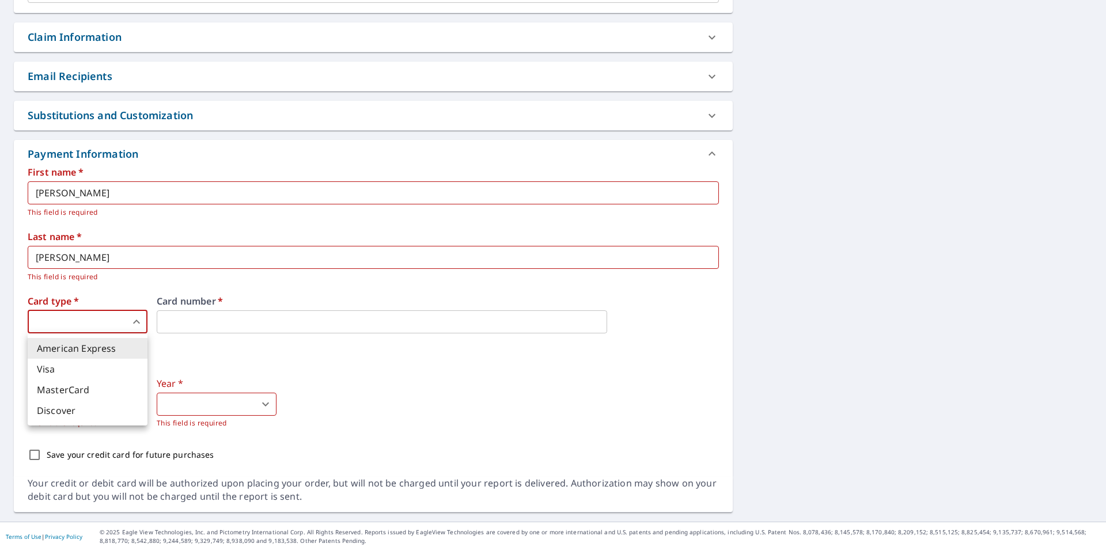
click at [135, 322] on body "KS KS Dashboard Order History Cancel Order KS Dashboard / Finalize Order Finali…" at bounding box center [553, 275] width 1106 height 551
drag, startPoint x: 69, startPoint y: 374, endPoint x: 132, endPoint y: 351, distance: 66.9
click at [70, 373] on li "Visa" at bounding box center [88, 369] width 120 height 21
type textarea "x"
type input "2"
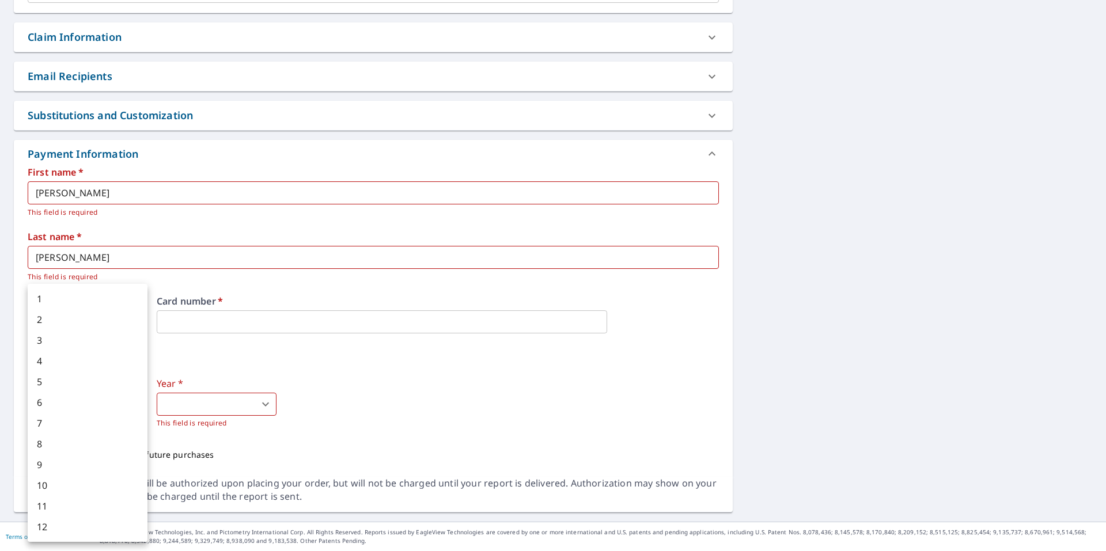
click at [66, 400] on body "KS KS Dashboard Order History Cancel Order KS Dashboard / Finalize Order Finali…" at bounding box center [553, 275] width 1106 height 551
drag, startPoint x: 51, startPoint y: 527, endPoint x: 127, endPoint y: 496, distance: 82.3
click at [58, 526] on li "12" at bounding box center [88, 527] width 120 height 21
type textarea "x"
type input "12"
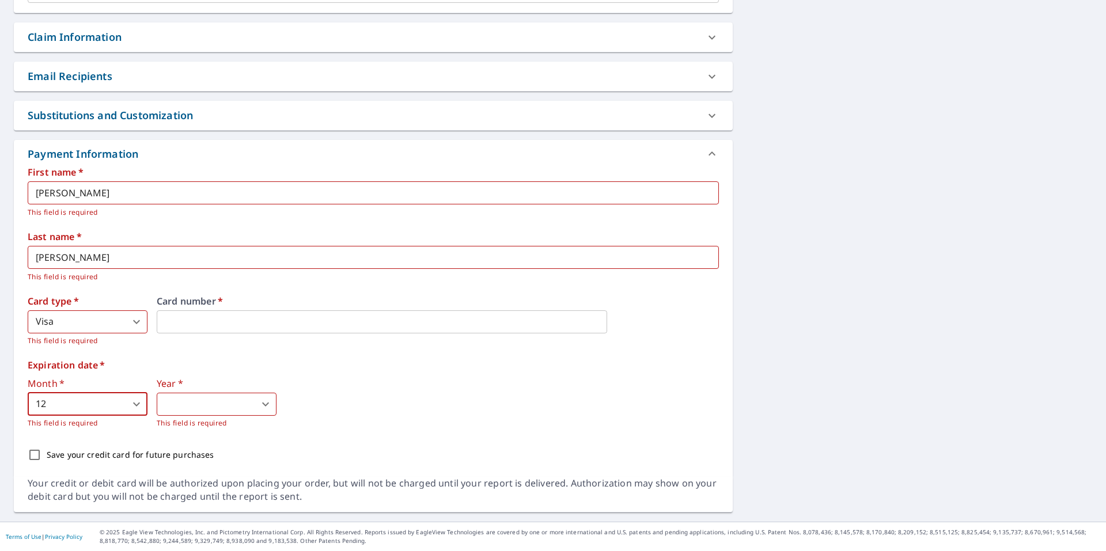
click at [204, 412] on body "KS KS Dashboard Order History Cancel Order KS Dashboard / Finalize Order Finali…" at bounding box center [553, 275] width 1106 height 551
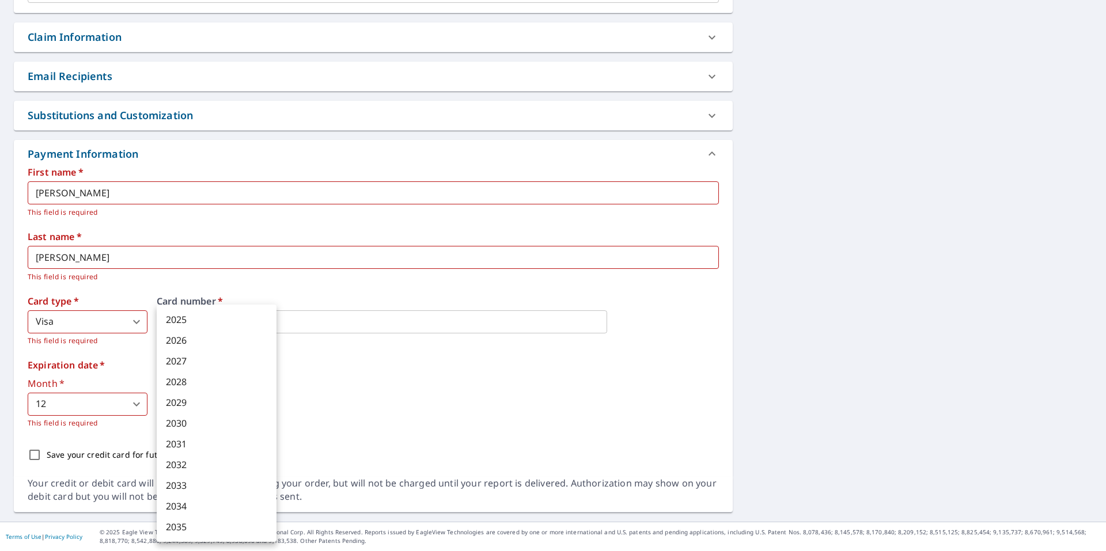
click at [183, 401] on li "2029" at bounding box center [217, 402] width 120 height 21
type textarea "x"
type input "2029"
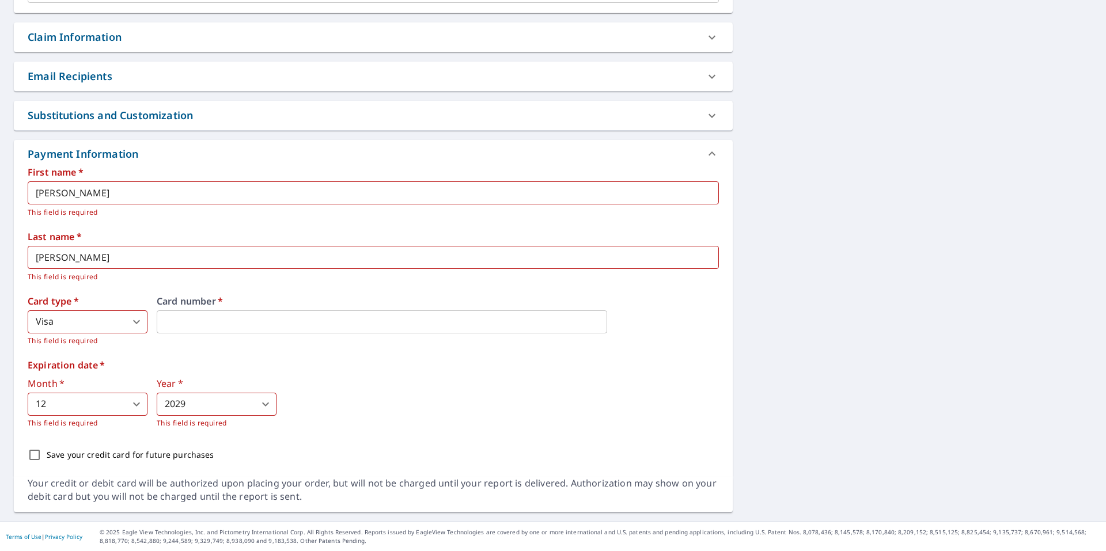
click at [558, 451] on div "Save your credit card for future purchases" at bounding box center [373, 455] width 691 height 24
click at [301, 379] on div "Month   * 12 12 ​ This field is required Year   * 2029 2029 ​ This field is req…" at bounding box center [373, 404] width 691 height 50
click at [657, 397] on div "Month   * 12 12 ​ This field is required Year   * 2029 2029 ​ This field is req…" at bounding box center [373, 404] width 691 height 50
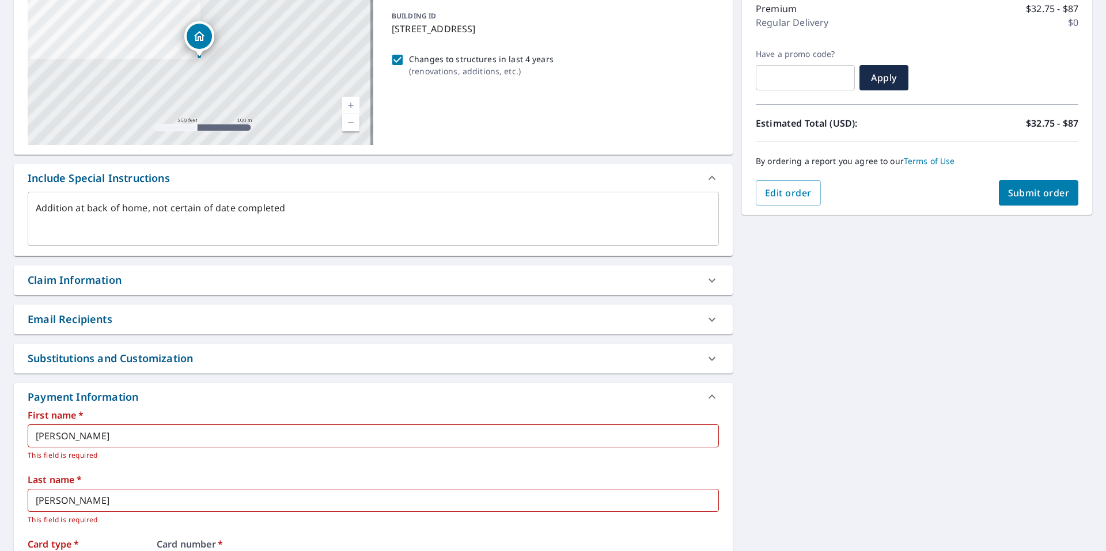
scroll to position [0, 0]
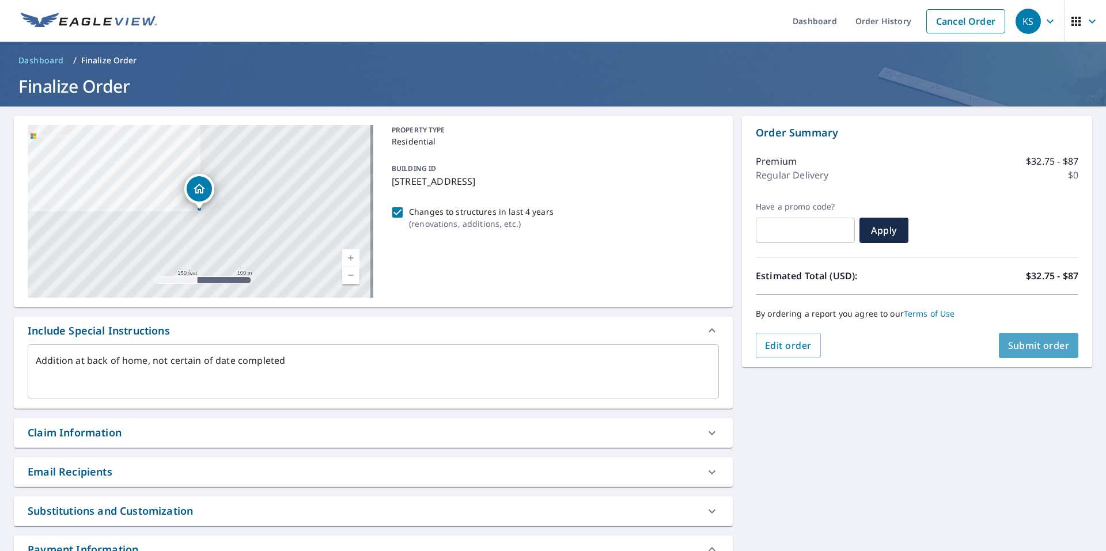
click at [1048, 347] on span "Submit order" at bounding box center [1039, 345] width 62 height 13
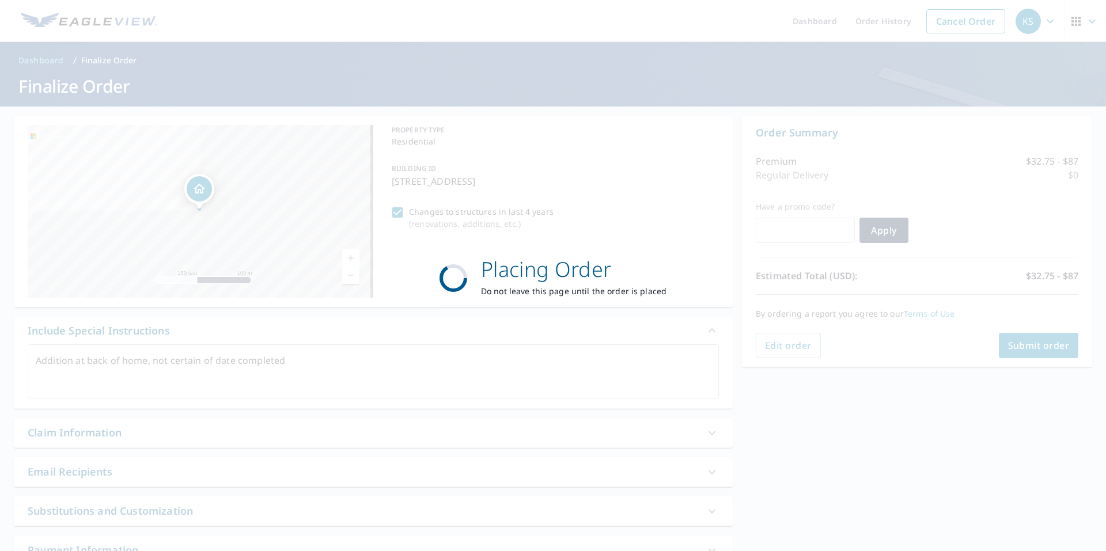
type textarea "x"
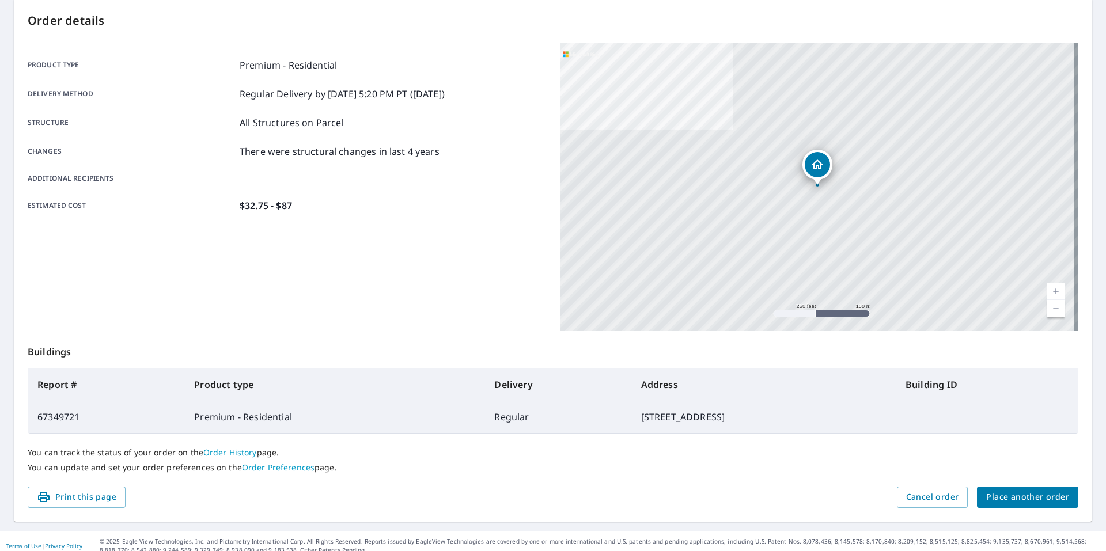
scroll to position [127, 0]
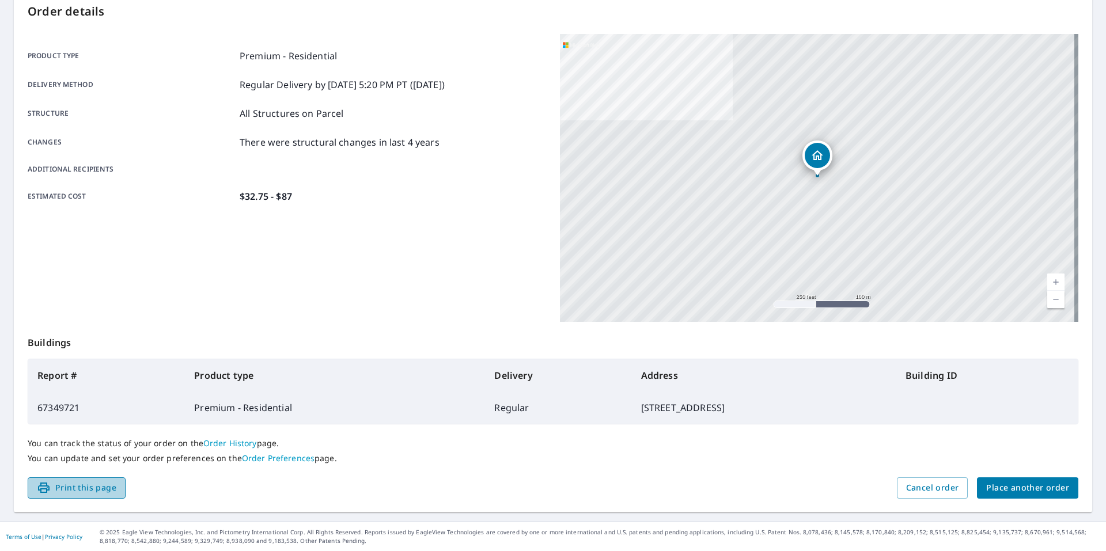
click at [79, 490] on span "Print this page" at bounding box center [76, 488] width 79 height 14
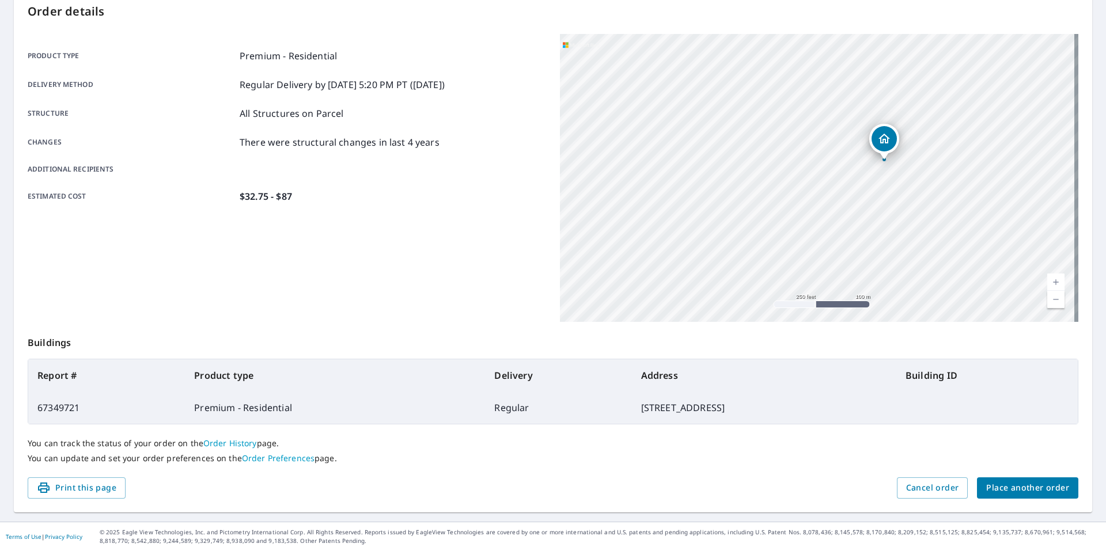
click at [881, 164] on div "2485 Provence Cir Weston, FL 33327" at bounding box center [819, 178] width 518 height 288
click at [1050, 280] on link "Current Level 17, Zoom In" at bounding box center [1055, 282] width 17 height 17
drag, startPoint x: 980, startPoint y: 204, endPoint x: 694, endPoint y: 302, distance: 301.7
click at [694, 302] on div "2485 Provence Cir Weston, FL 33327" at bounding box center [819, 178] width 518 height 288
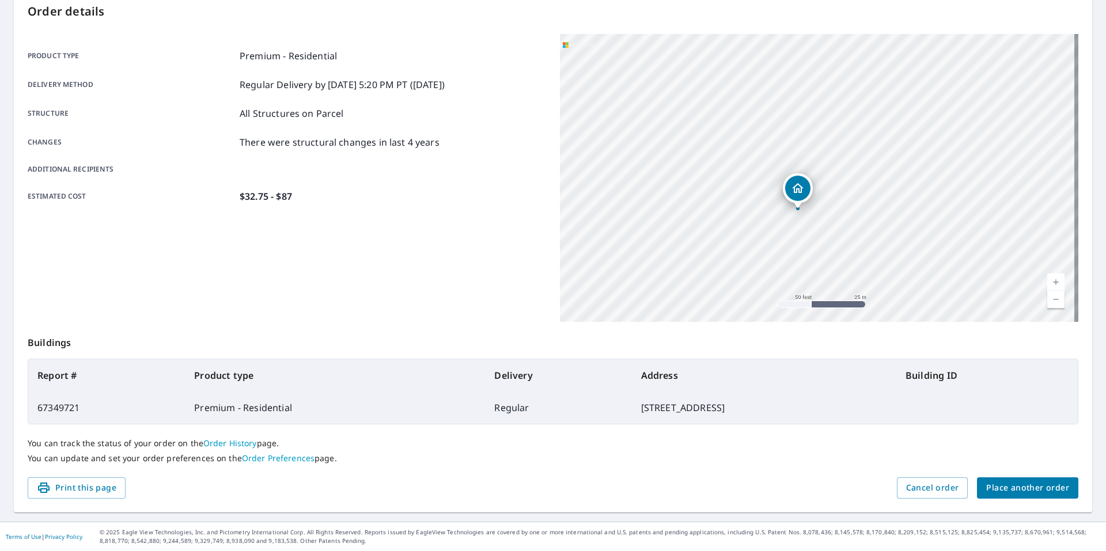
click at [1047, 281] on link "Current Level 19, Zoom In" at bounding box center [1055, 282] width 17 height 17
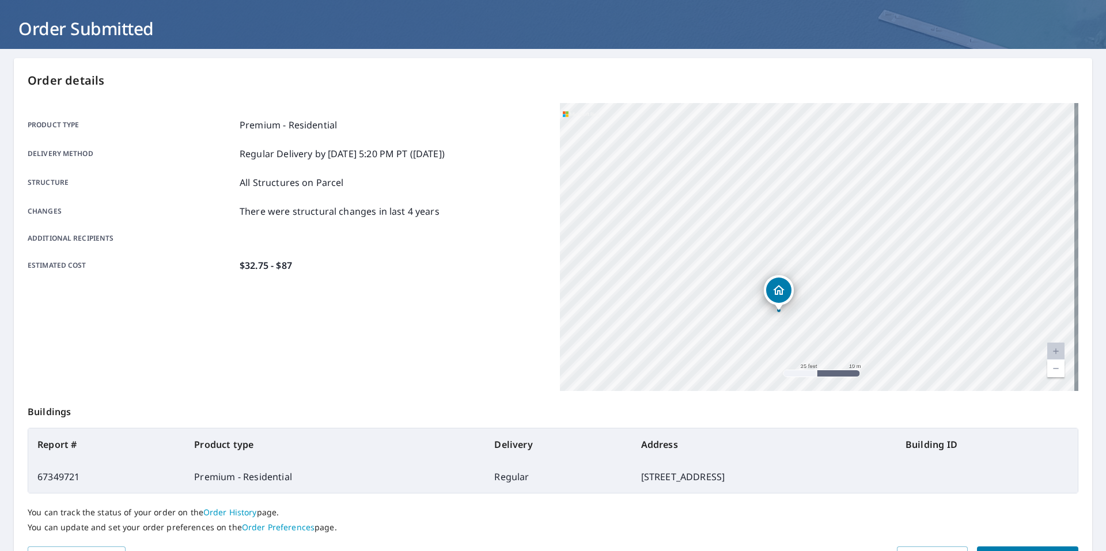
scroll to position [0, 0]
